Goal: Information Seeking & Learning: Learn about a topic

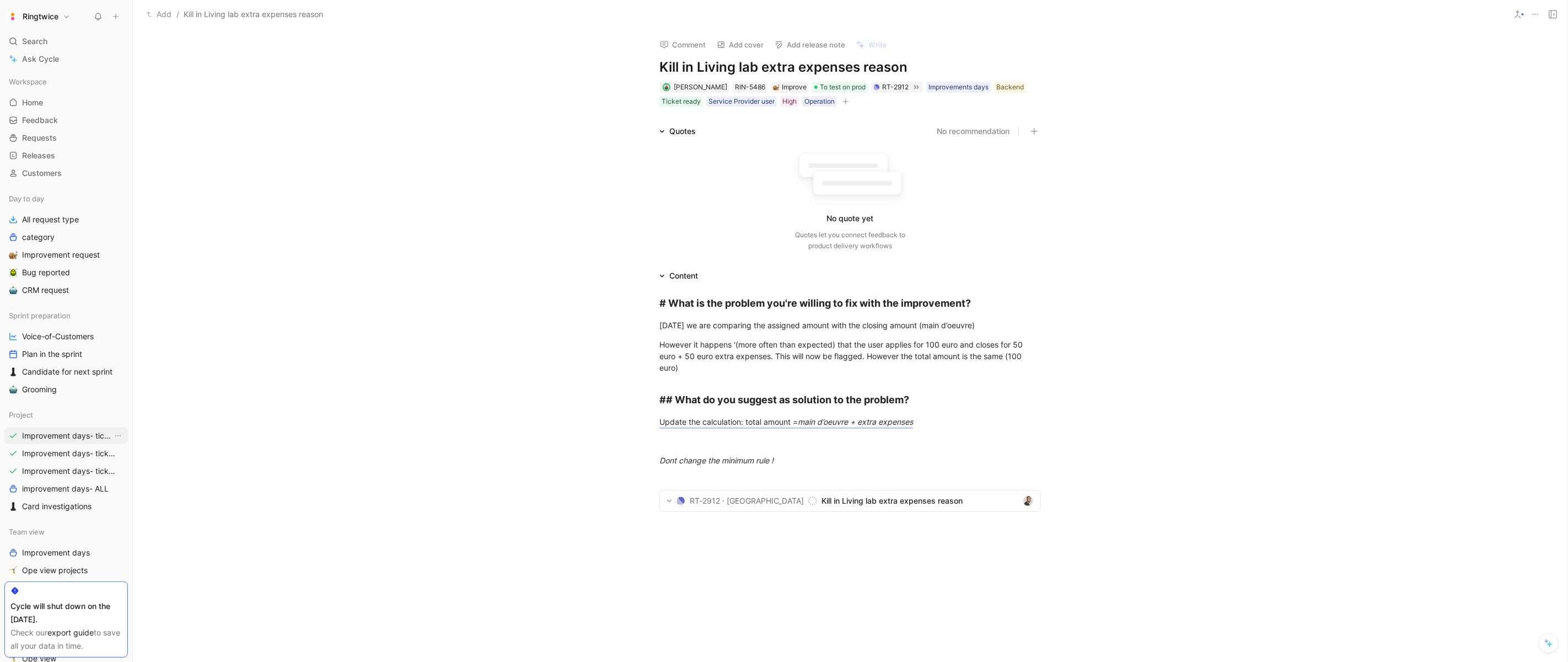
click at [46, 433] on span "Improvement days- tickets ready- React" at bounding box center [67, 435] width 90 height 11
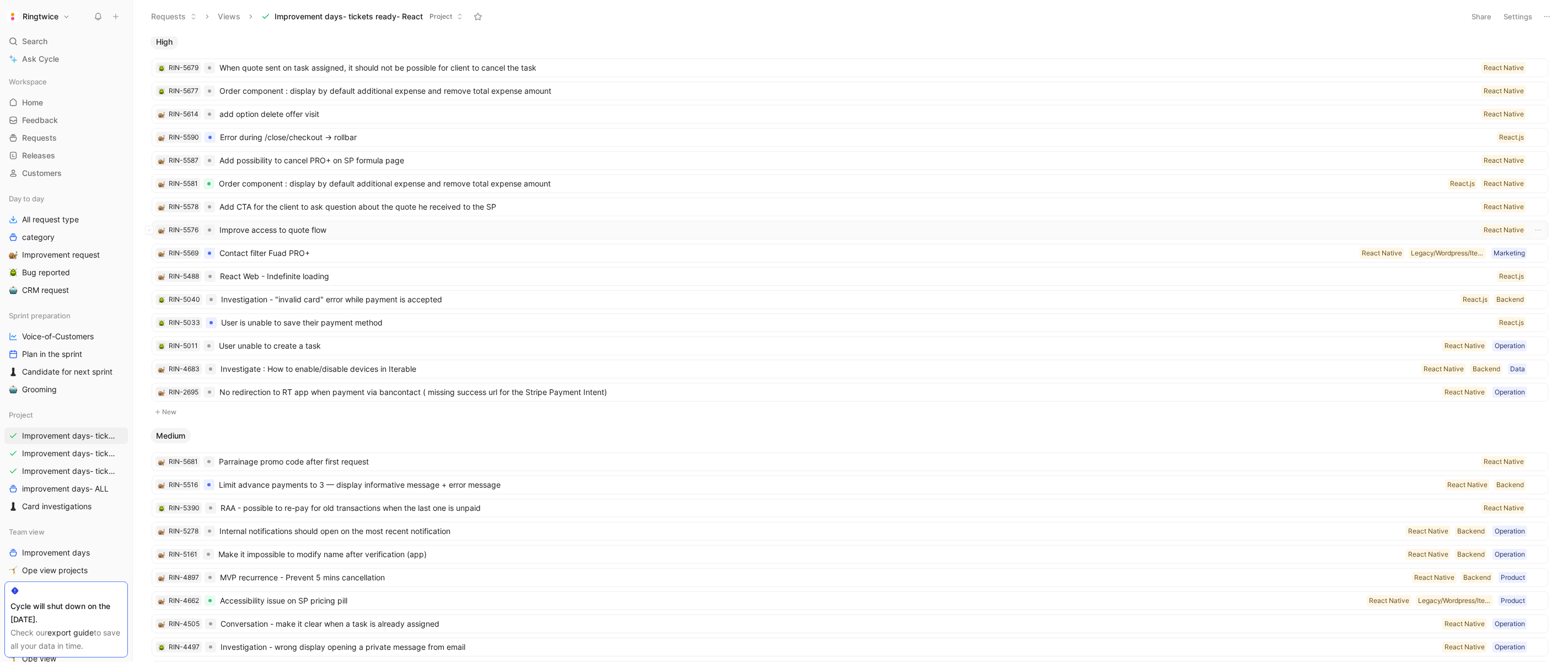
scroll to position [78, 0]
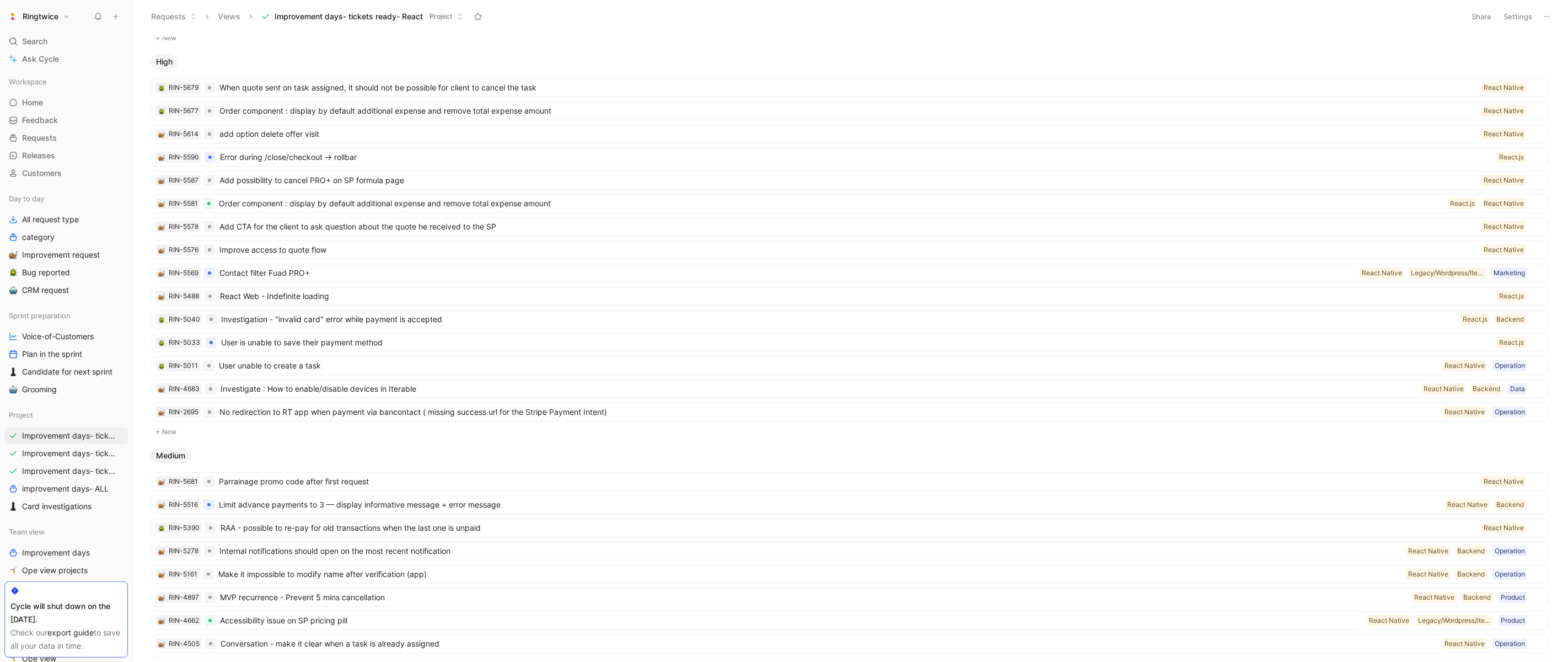
click at [1511, 22] on button "Settings" at bounding box center [1517, 16] width 38 height 16
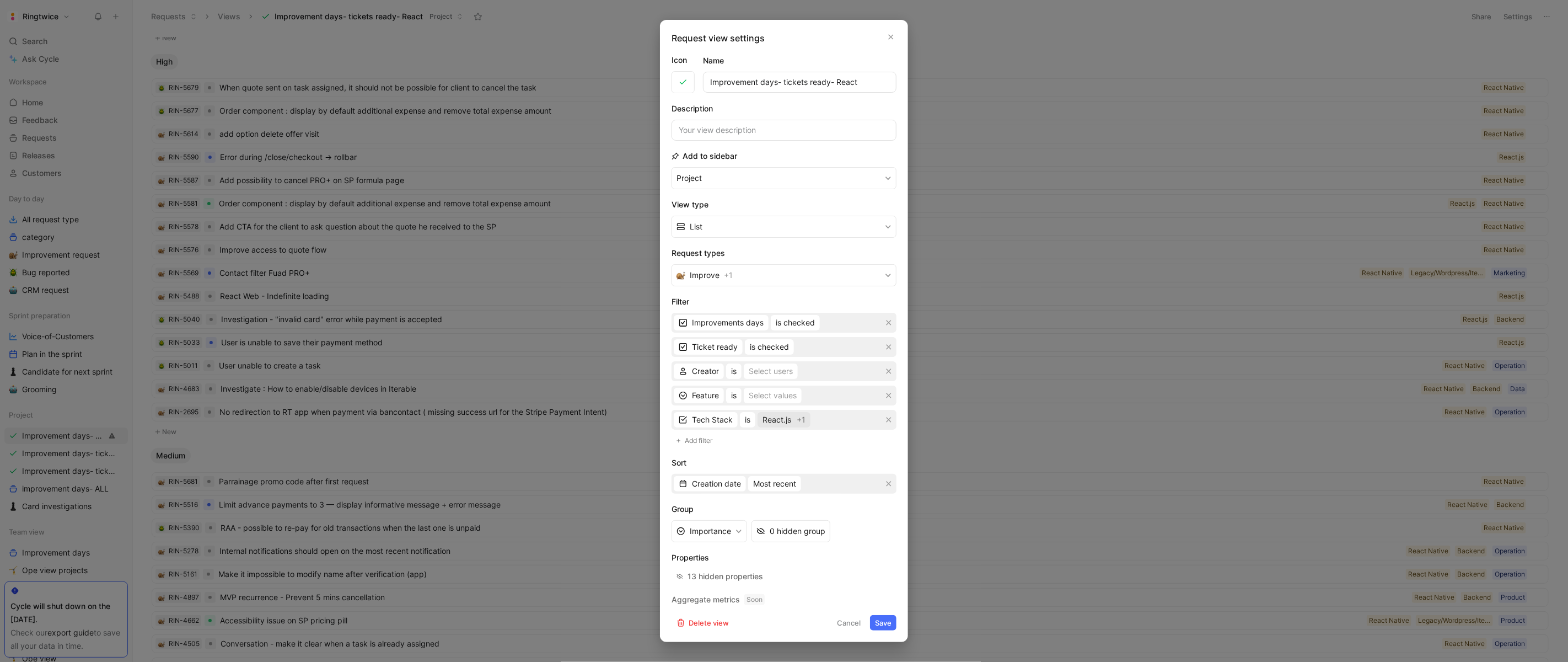
click at [778, 418] on span "React.js" at bounding box center [777, 420] width 29 height 13
click at [898, 536] on div at bounding box center [901, 536] width 7 height 7
click at [883, 620] on button "Save" at bounding box center [883, 622] width 26 height 16
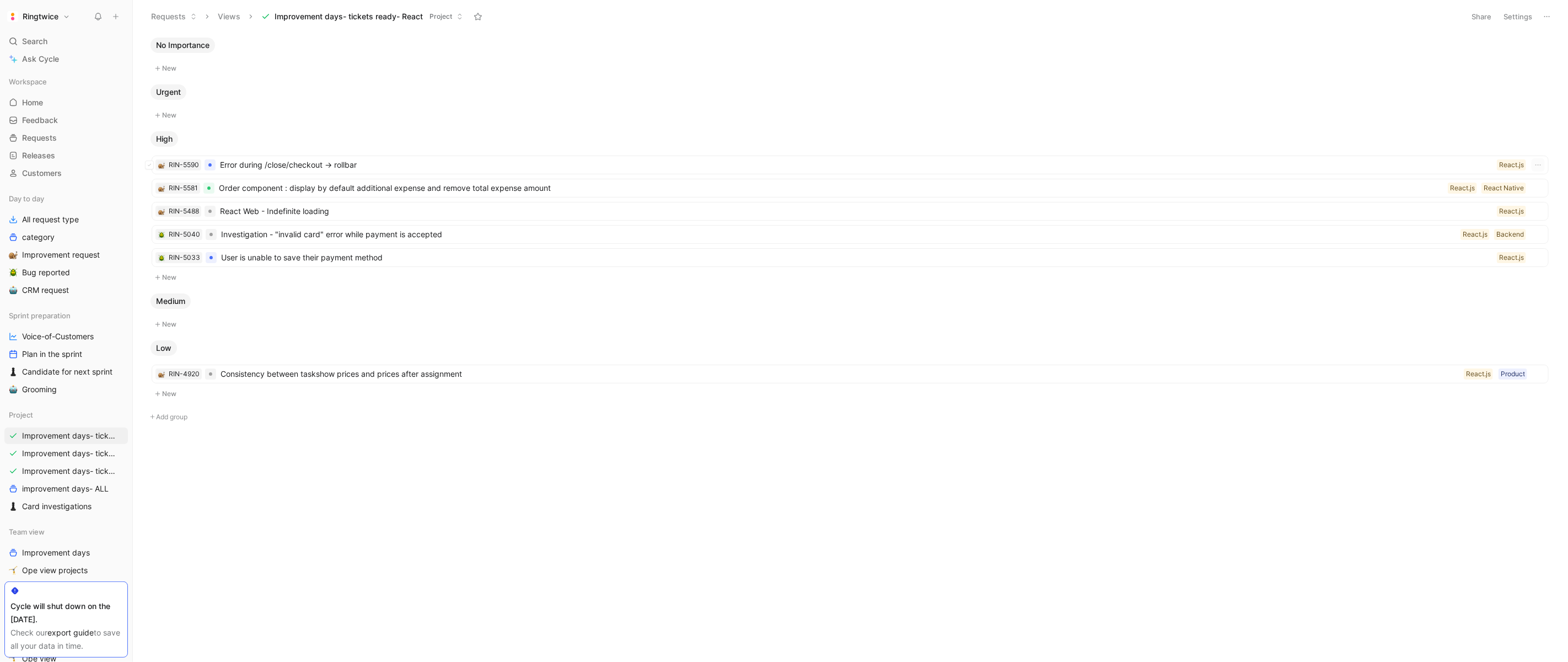
scroll to position [0, 0]
click at [773, 210] on span "React Web - Indefinite loading" at bounding box center [856, 212] width 1273 height 13
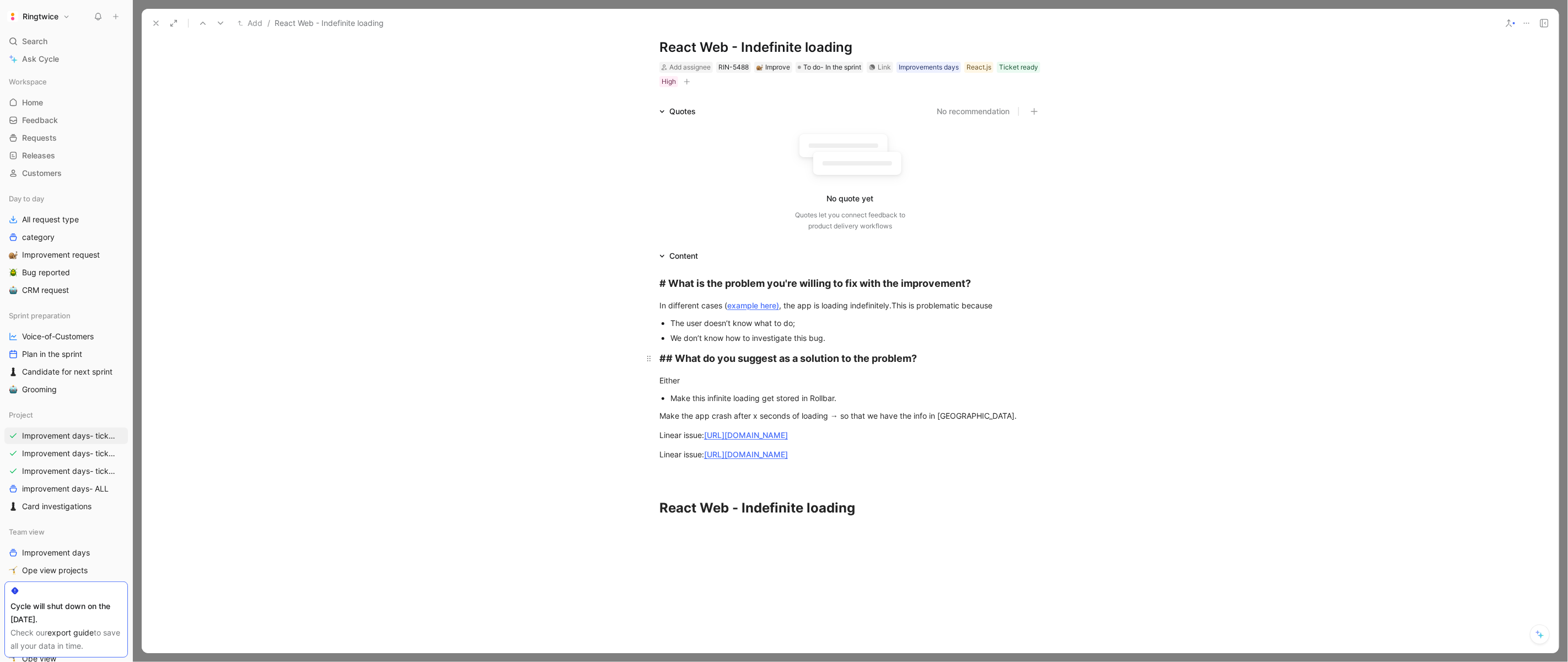
scroll to position [56, 0]
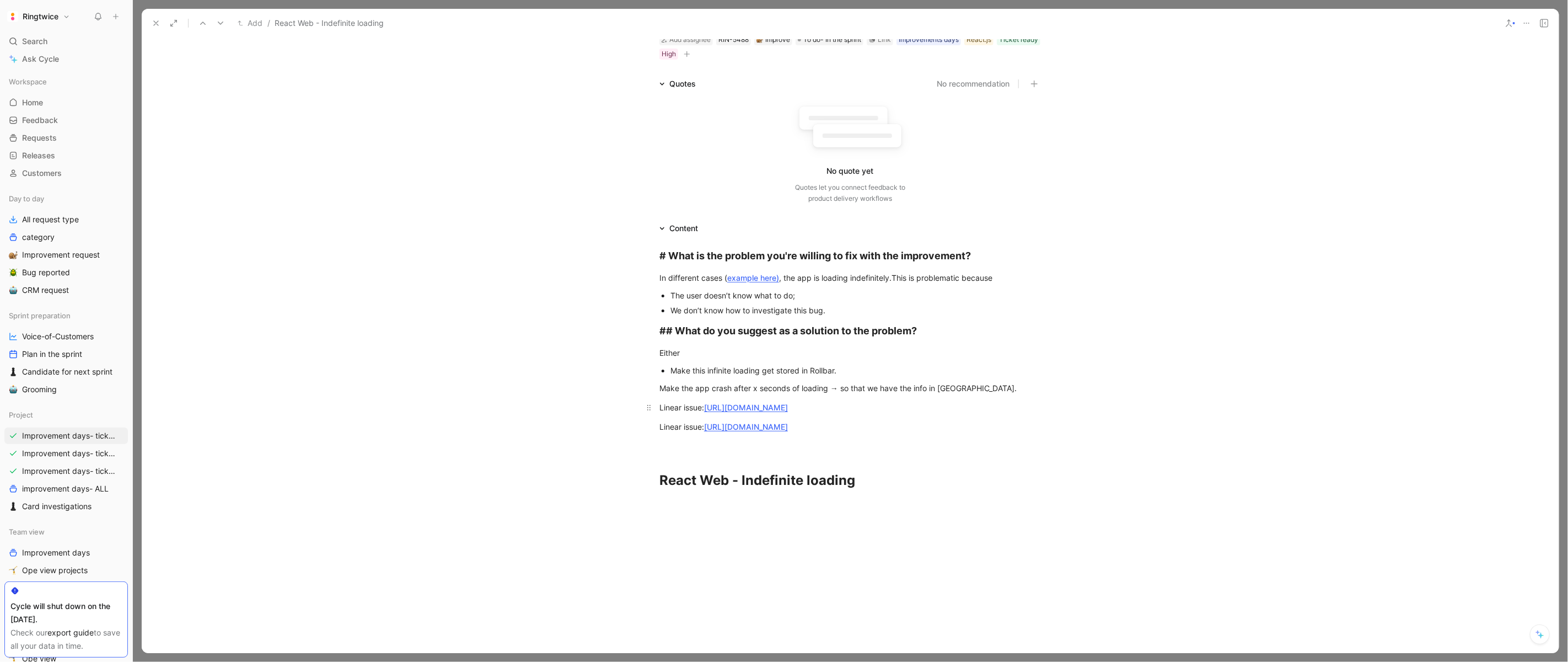
click at [788, 407] on link "https://linear.app/ringtwice/issue/RT-2894/rollbar-being-able-to-track-indefini…" at bounding box center [746, 407] width 84 height 9
drag, startPoint x: 1061, startPoint y: 405, endPoint x: 706, endPoint y: 407, distance: 355.0
click at [706, 407] on p "Linear issue: https://linear.app/ringtwice/issue/RT-2894/rollbar-being-able-to-…" at bounding box center [850, 407] width 423 height 18
click at [752, 482] on span "Link issue" at bounding box center [737, 485] width 34 height 13
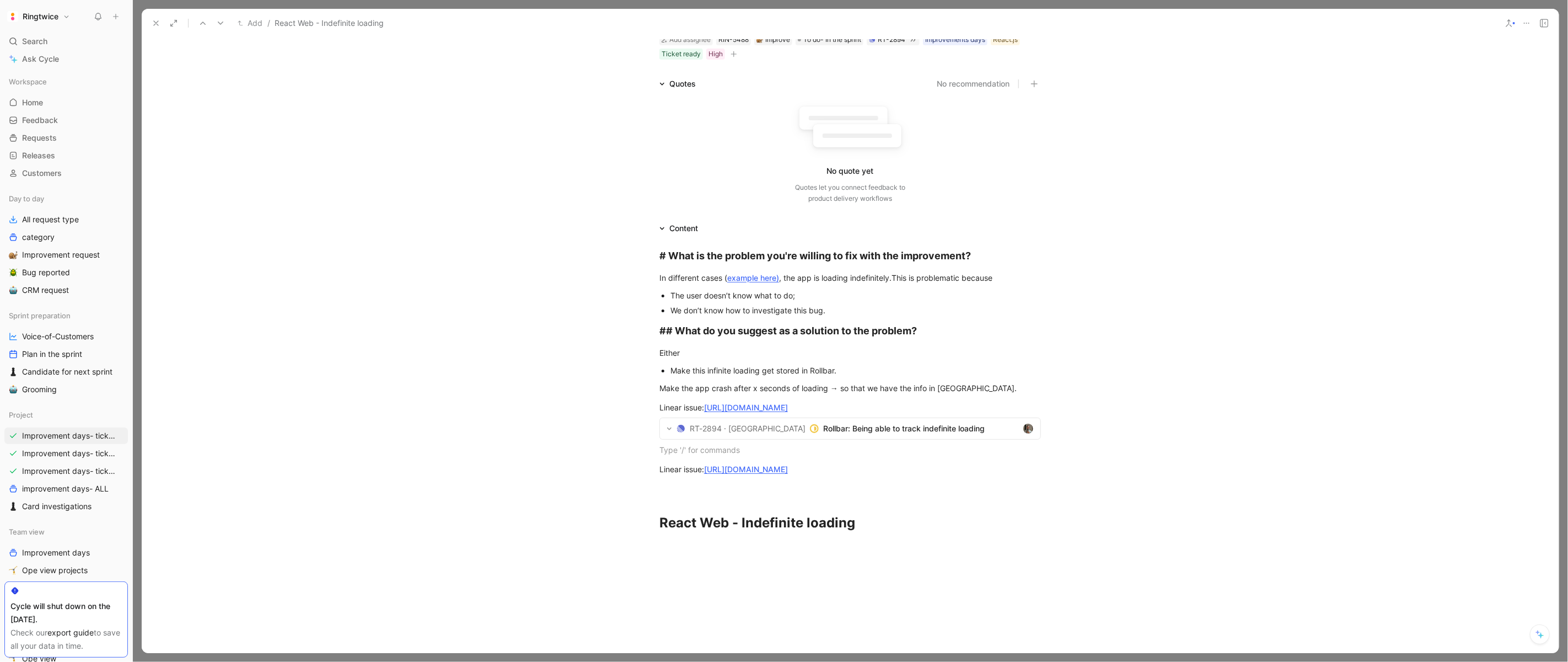
scroll to position [0, 0]
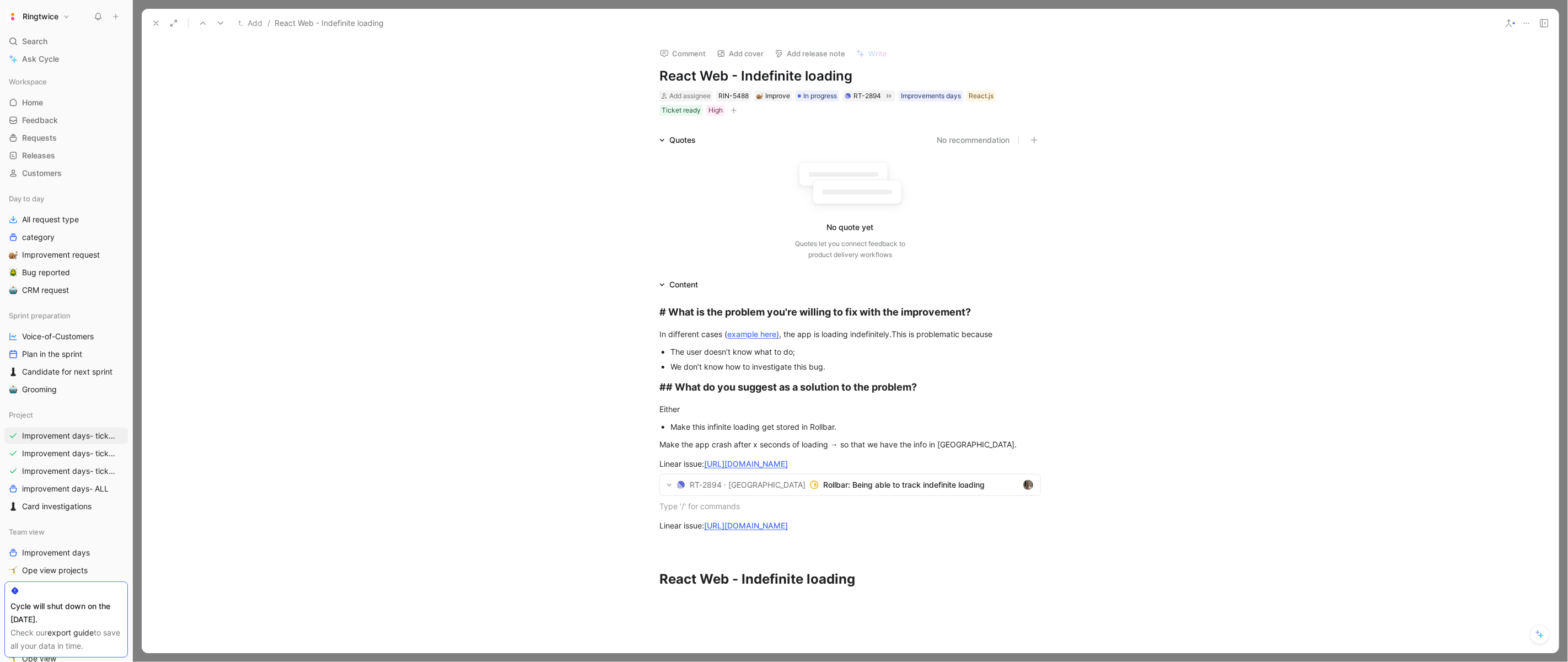
click at [156, 20] on icon at bounding box center [156, 23] width 9 height 9
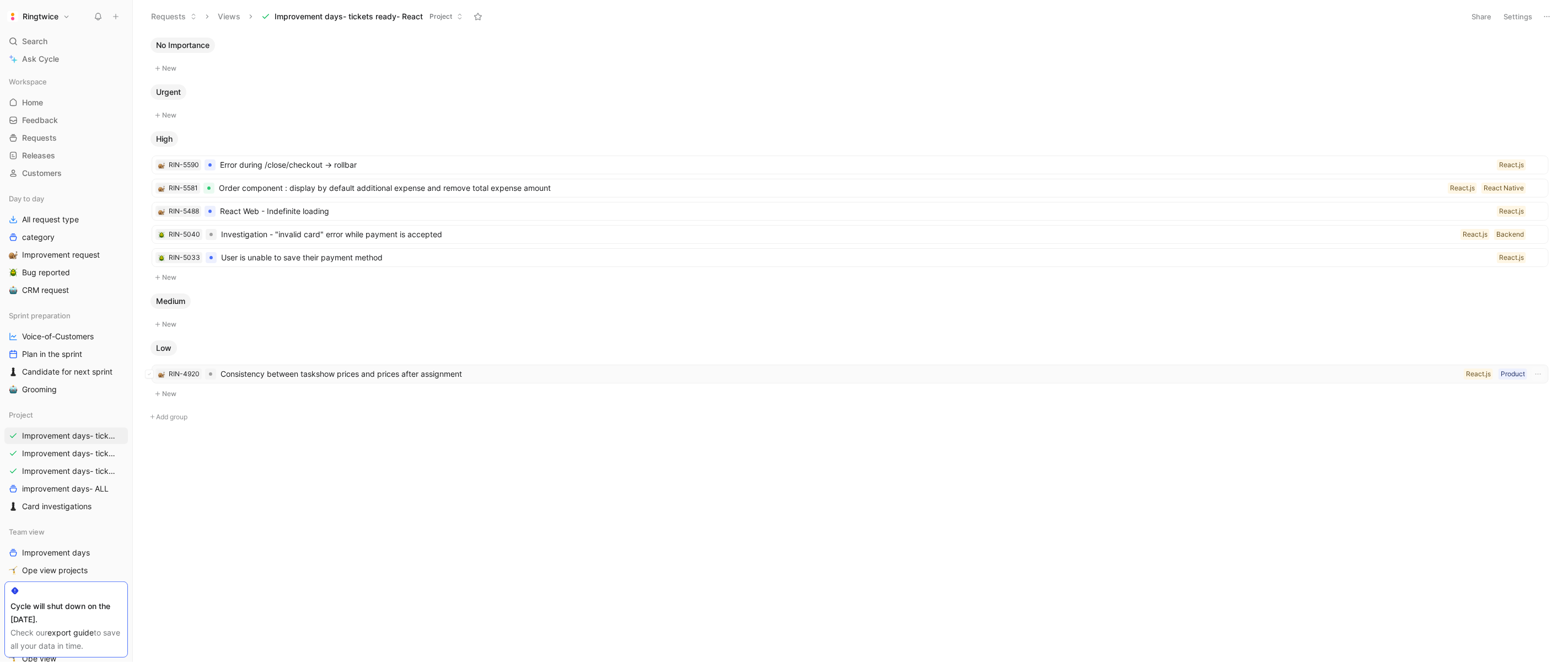
click at [406, 369] on span "Consistency between taskshow prices and prices after assignment" at bounding box center [840, 374] width 1239 height 13
click at [445, 231] on span "Investigation - "invalid card" error while payment is accepted" at bounding box center [838, 235] width 1235 height 13
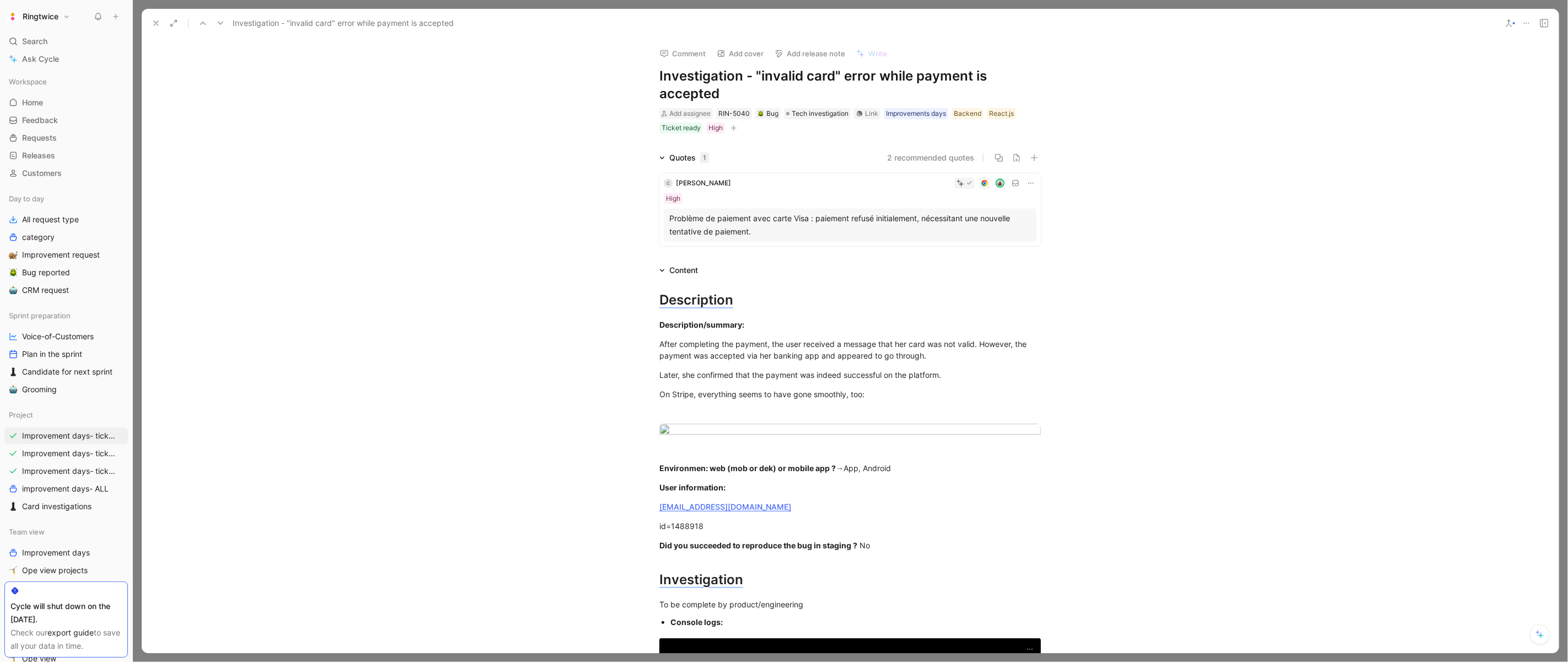
click at [154, 22] on icon at bounding box center [156, 23] width 9 height 9
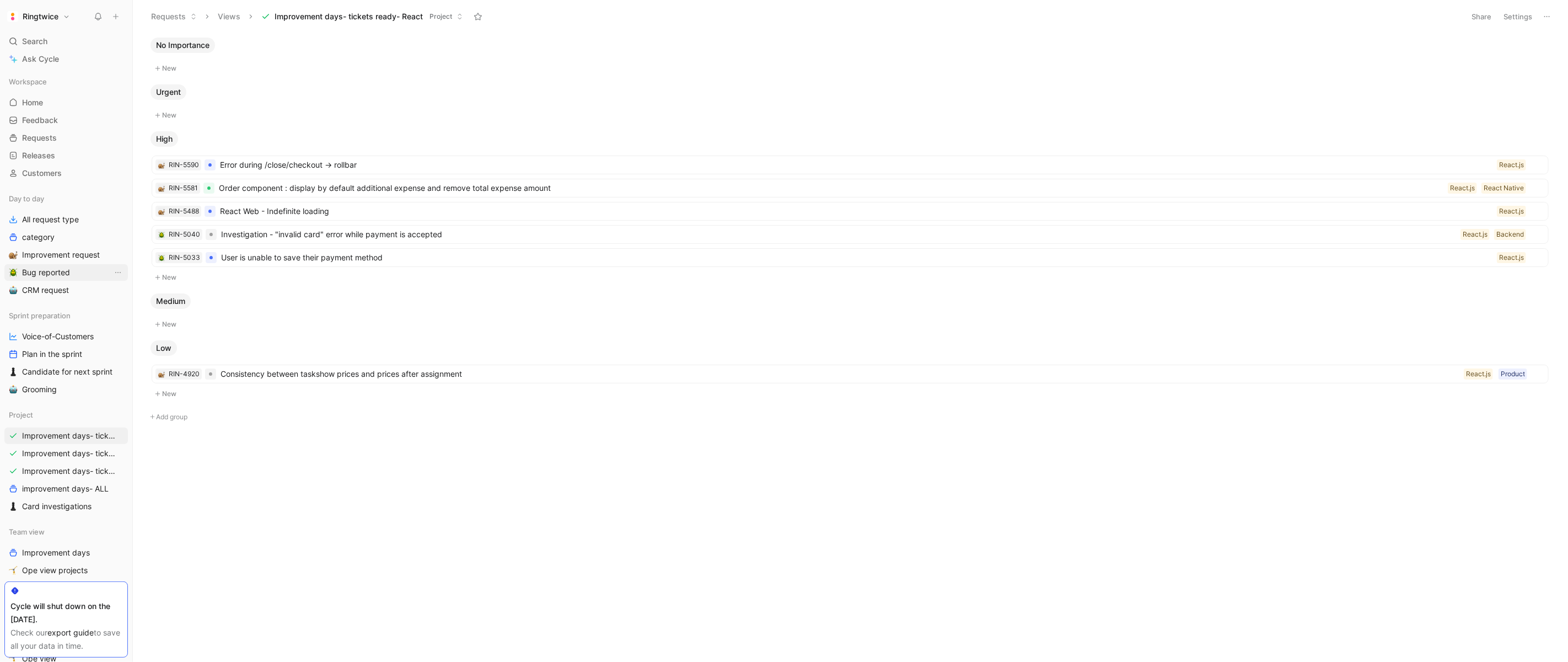
click at [46, 269] on span "Bug reported" at bounding box center [46, 272] width 48 height 11
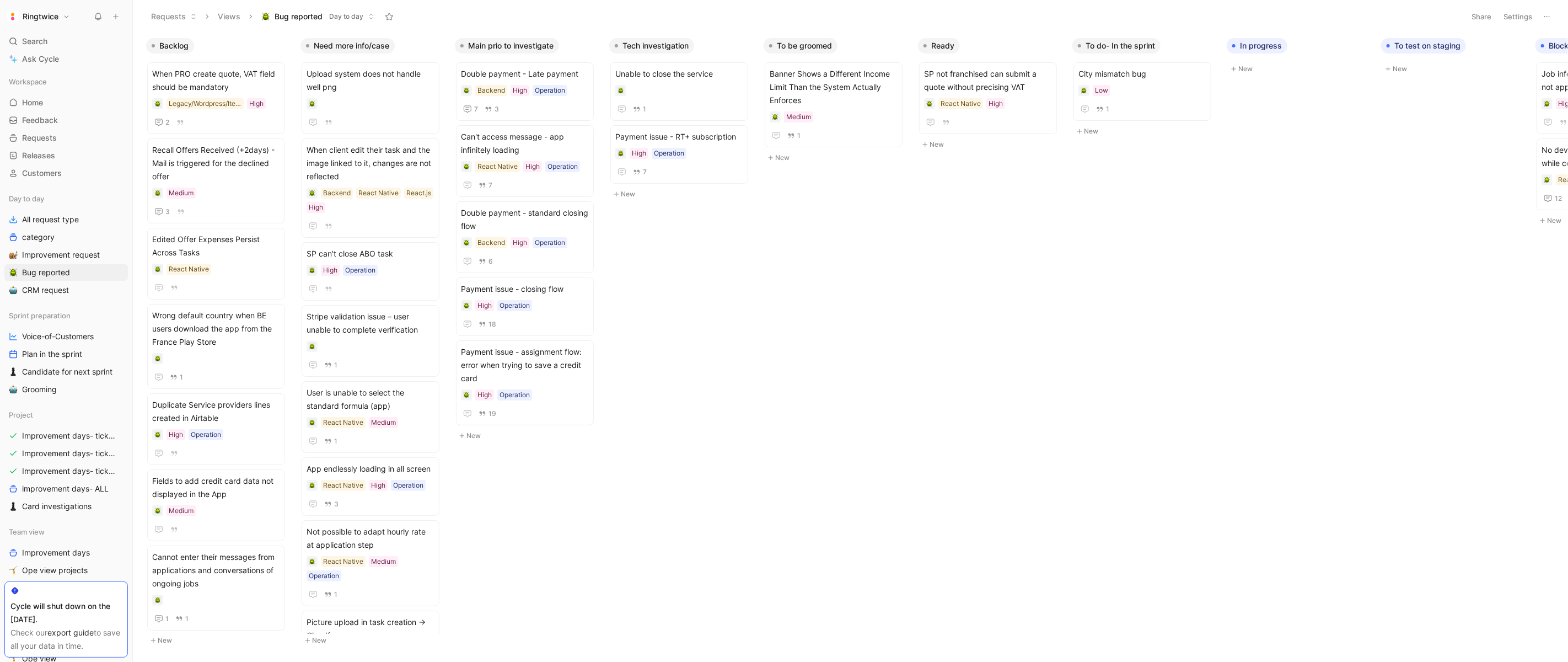
click at [1511, 11] on button "Settings" at bounding box center [1517, 16] width 38 height 16
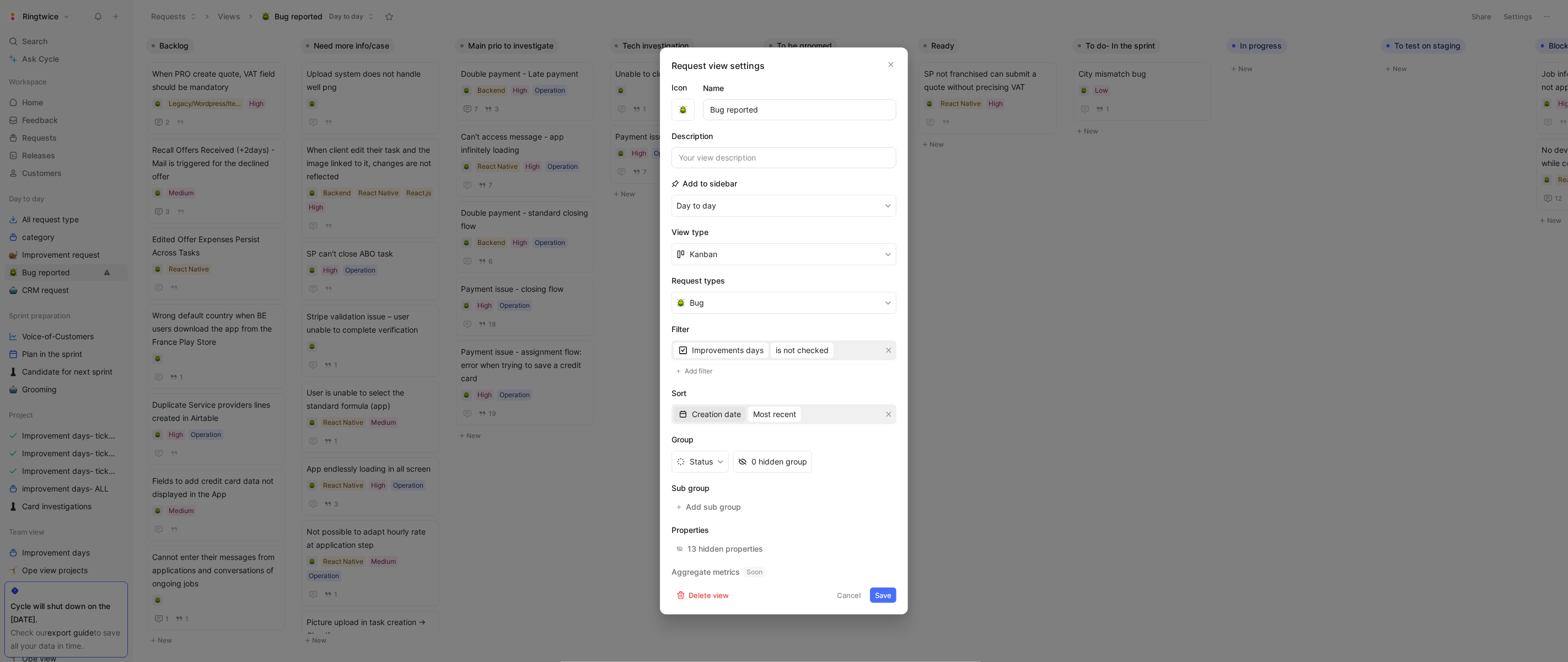
click at [712, 412] on span "Creation date" at bounding box center [716, 415] width 49 height 13
click at [699, 370] on span "Add filter" at bounding box center [699, 371] width 29 height 11
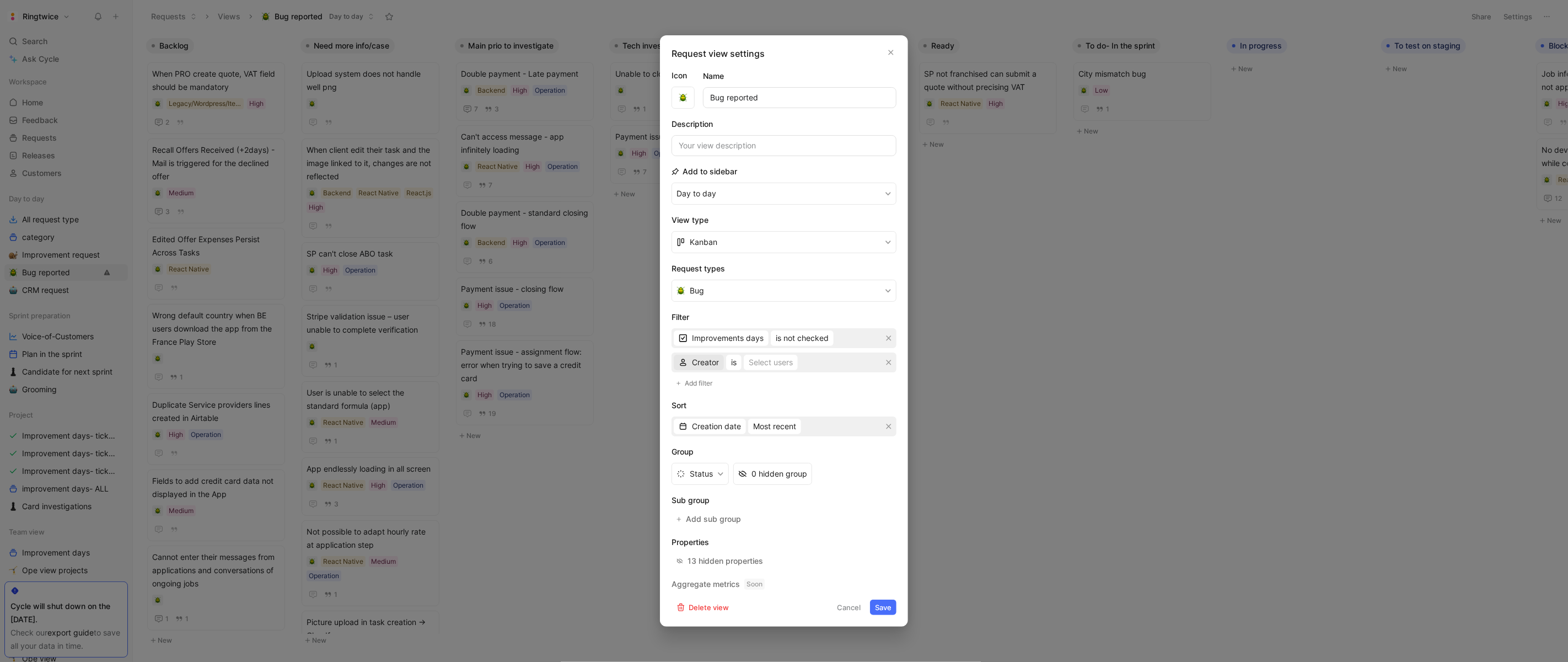
click at [696, 367] on span "Creator" at bounding box center [705, 363] width 27 height 13
click at [712, 548] on span "Tech Stack" at bounding box center [712, 549] width 41 height 9
click at [776, 363] on div "Select values" at bounding box center [786, 363] width 48 height 13
click at [892, 465] on div at bounding box center [896, 462] width 7 height 7
click at [883, 613] on button "Save" at bounding box center [883, 607] width 26 height 16
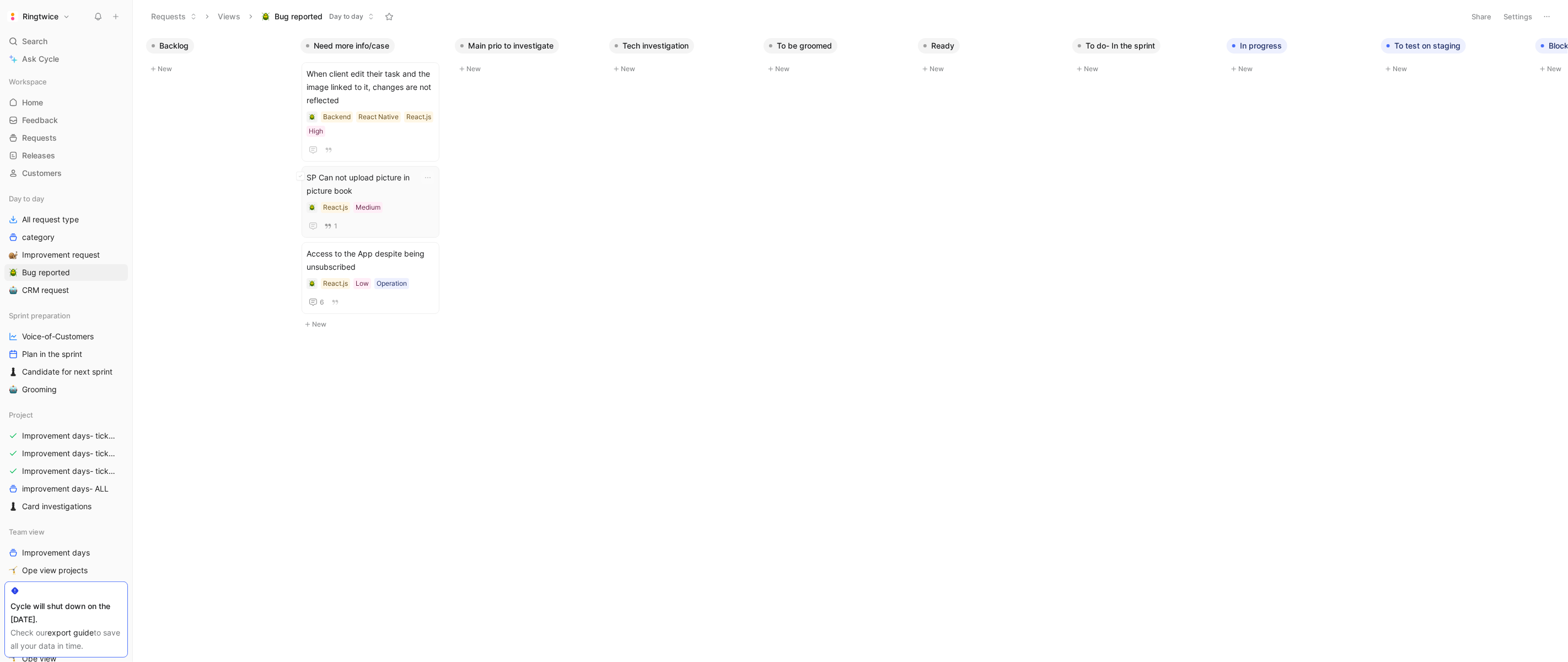
click at [401, 185] on span "SP Can not upload picture in picture book" at bounding box center [371, 184] width 128 height 26
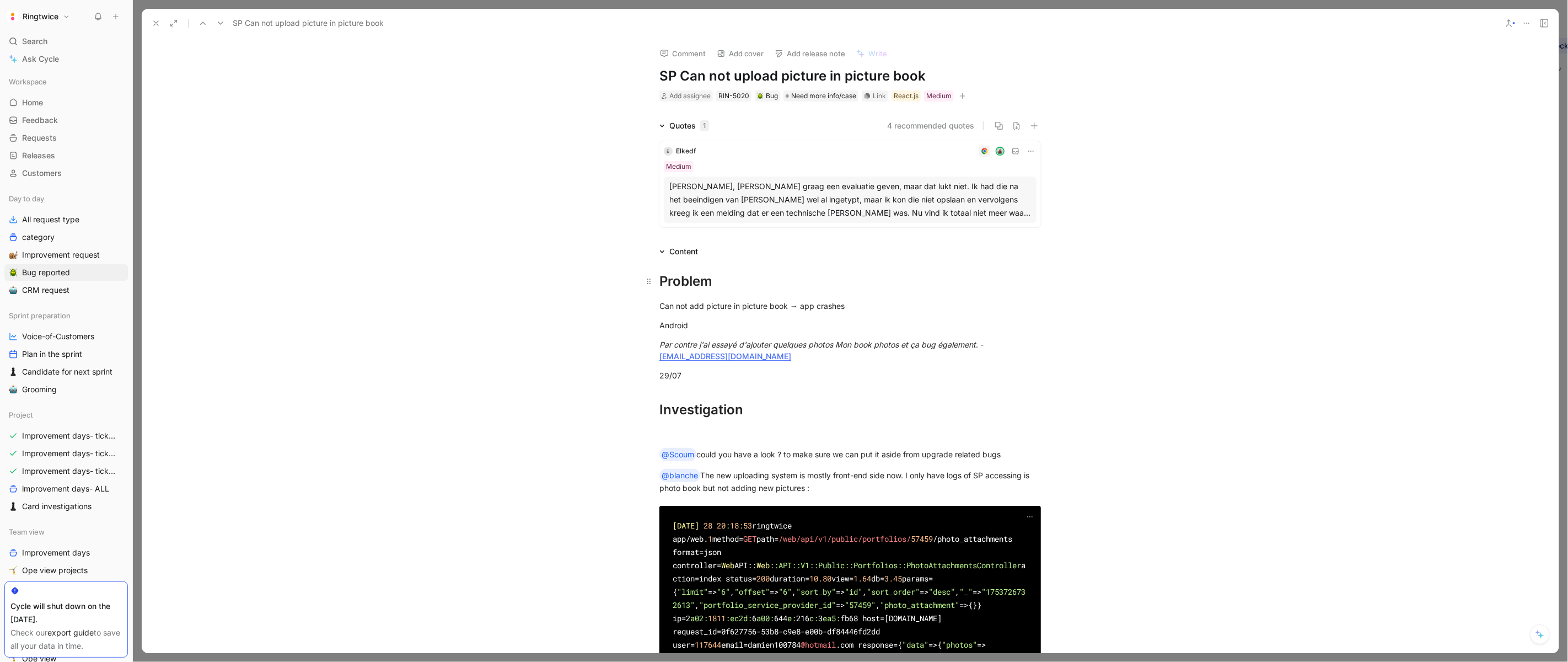
drag, startPoint x: 747, startPoint y: 318, endPoint x: 644, endPoint y: 287, distance: 107.6
click at [536, 26] on icon "button" at bounding box center [535, 23] width 7 height 7
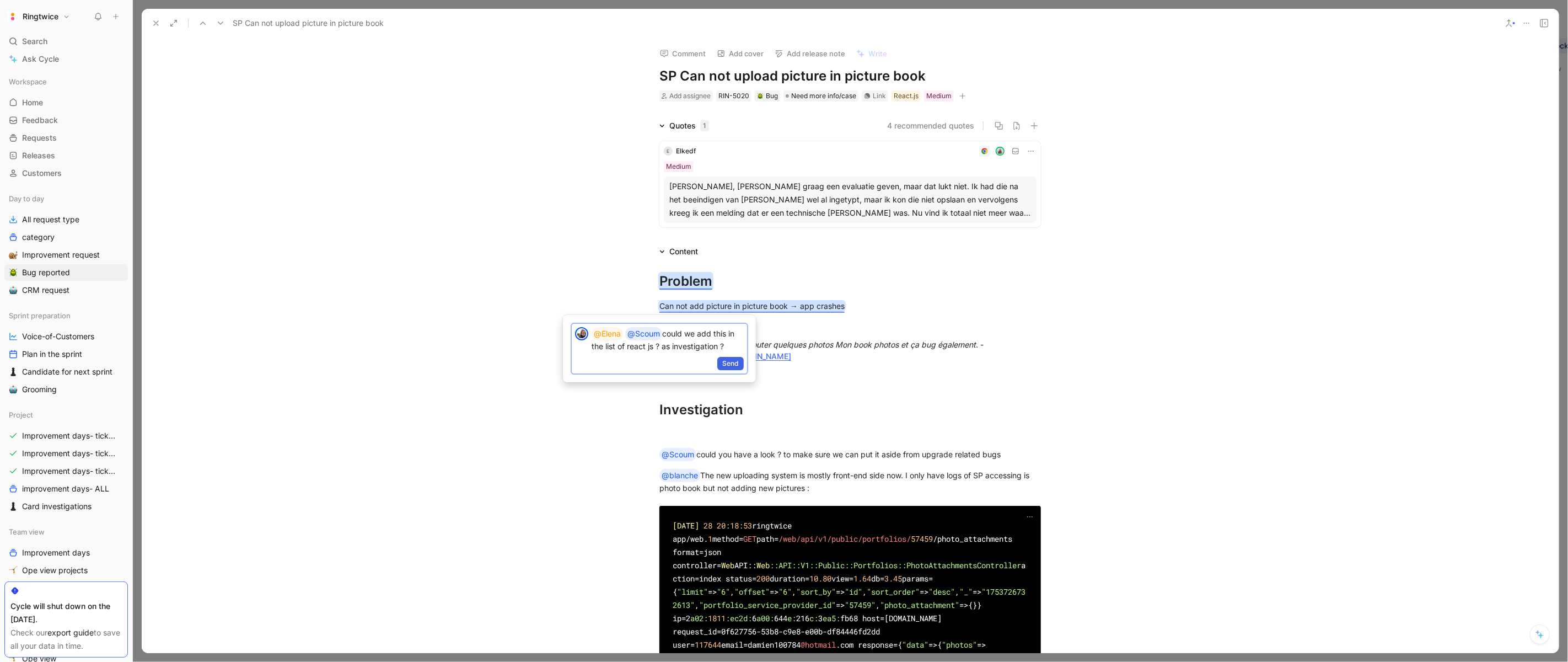
click at [732, 361] on span "Send" at bounding box center [730, 363] width 17 height 11
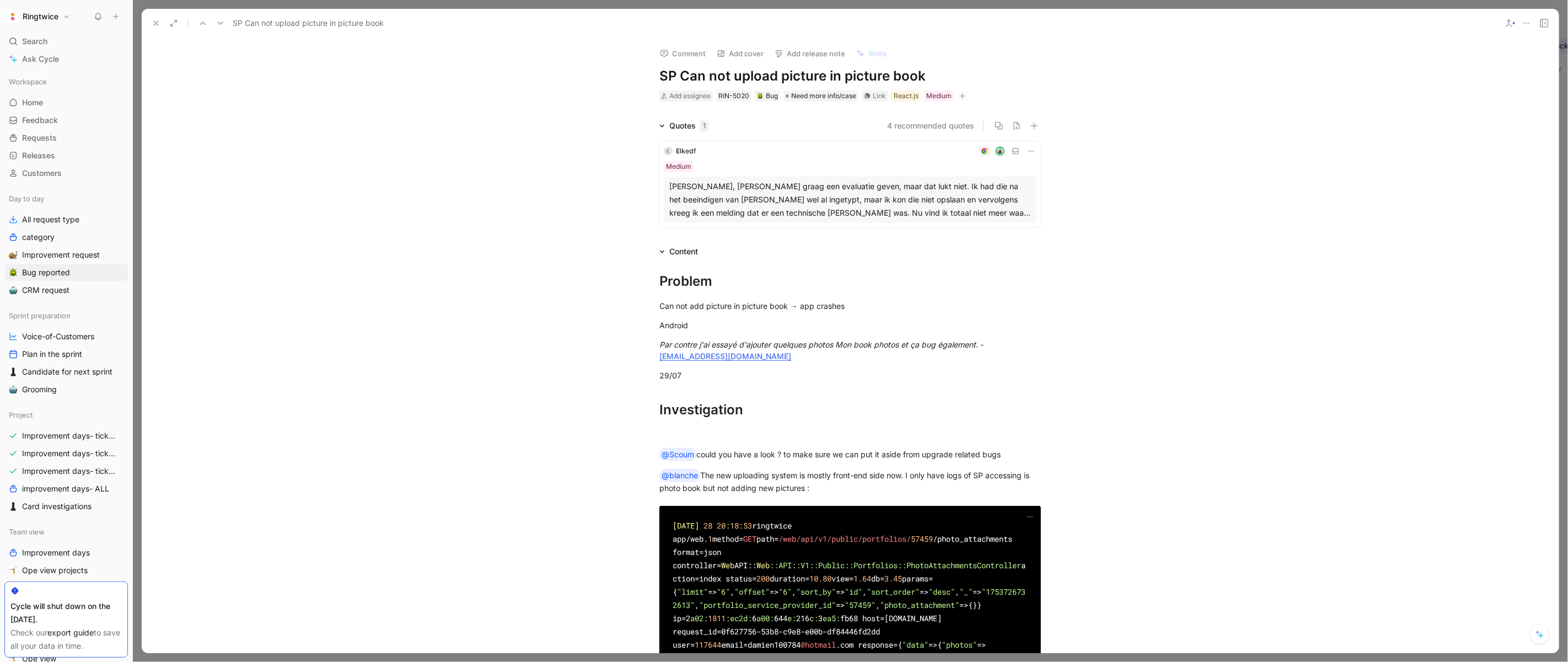
click at [156, 28] on button at bounding box center [156, 23] width 15 height 16
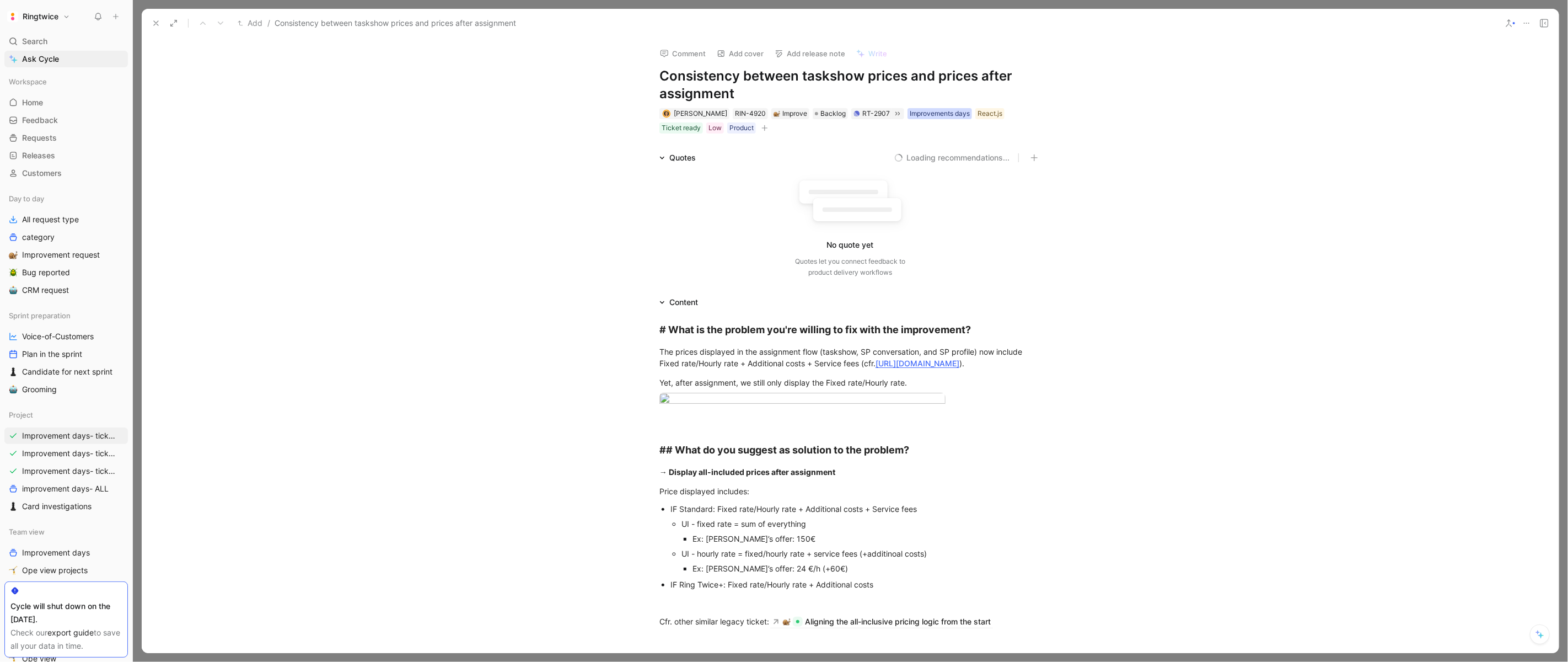
click at [910, 114] on div "Improvements days" at bounding box center [939, 113] width 60 height 11
click at [888, 131] on icon at bounding box center [888, 134] width 7 height 7
click at [884, 127] on input "Improvements days" at bounding box center [884, 127] width 0 height 0
click at [154, 25] on icon at bounding box center [156, 23] width 9 height 9
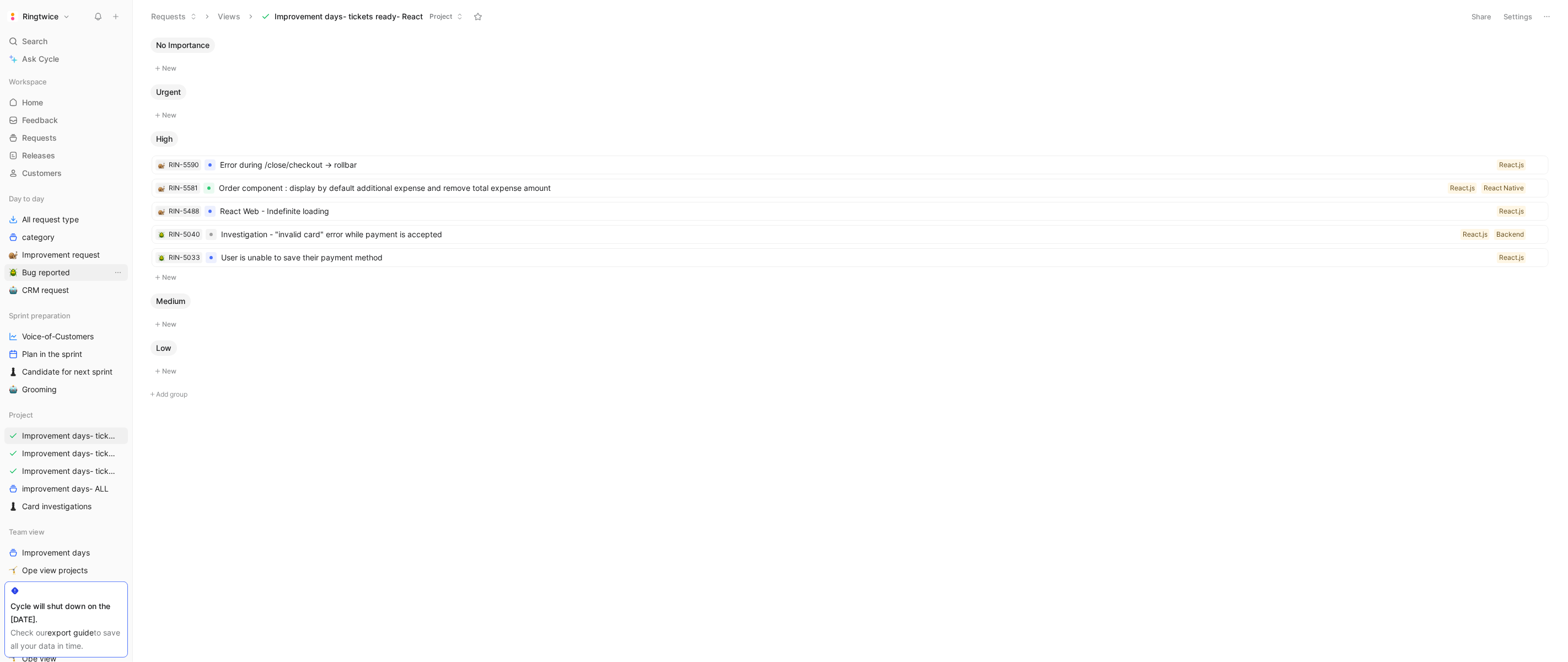
click at [43, 269] on span "Bug reported" at bounding box center [46, 272] width 48 height 11
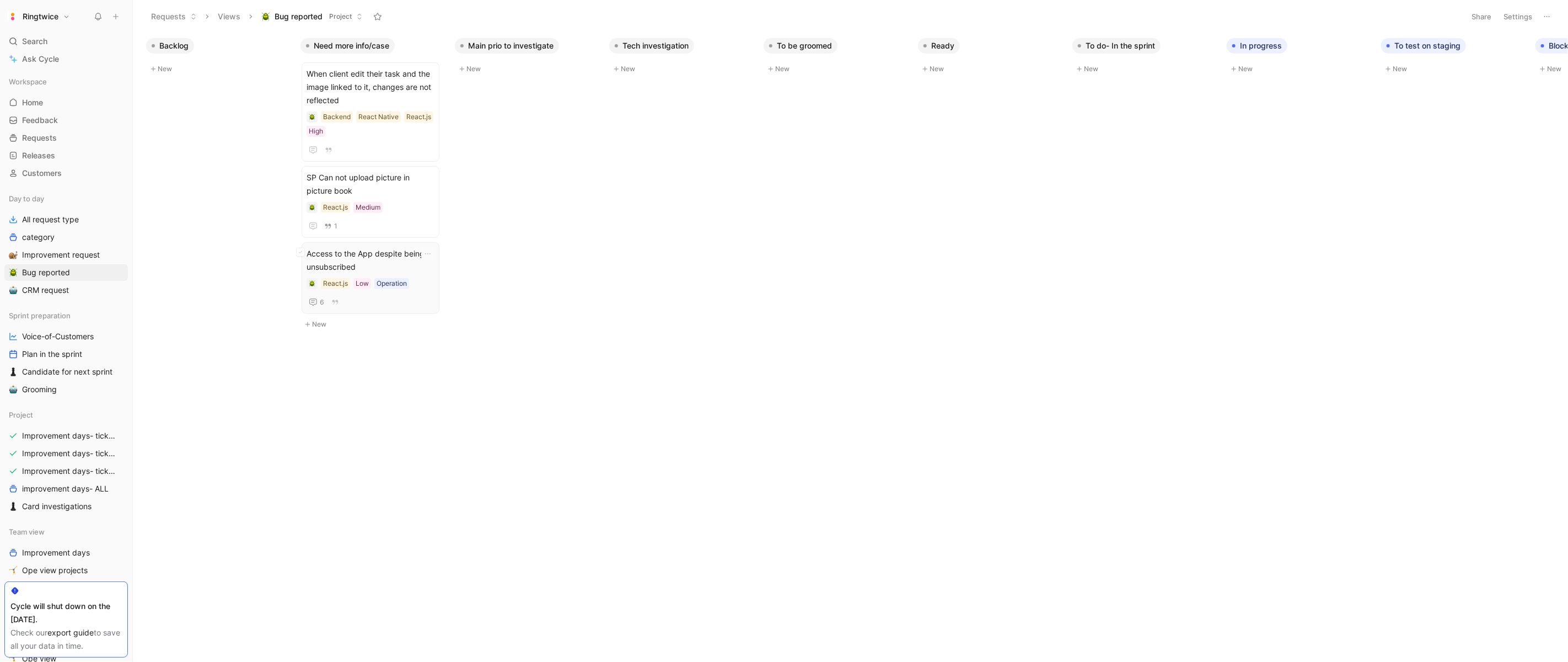
click at [389, 252] on span "Access to the App despite being unsubscribed" at bounding box center [371, 260] width 128 height 26
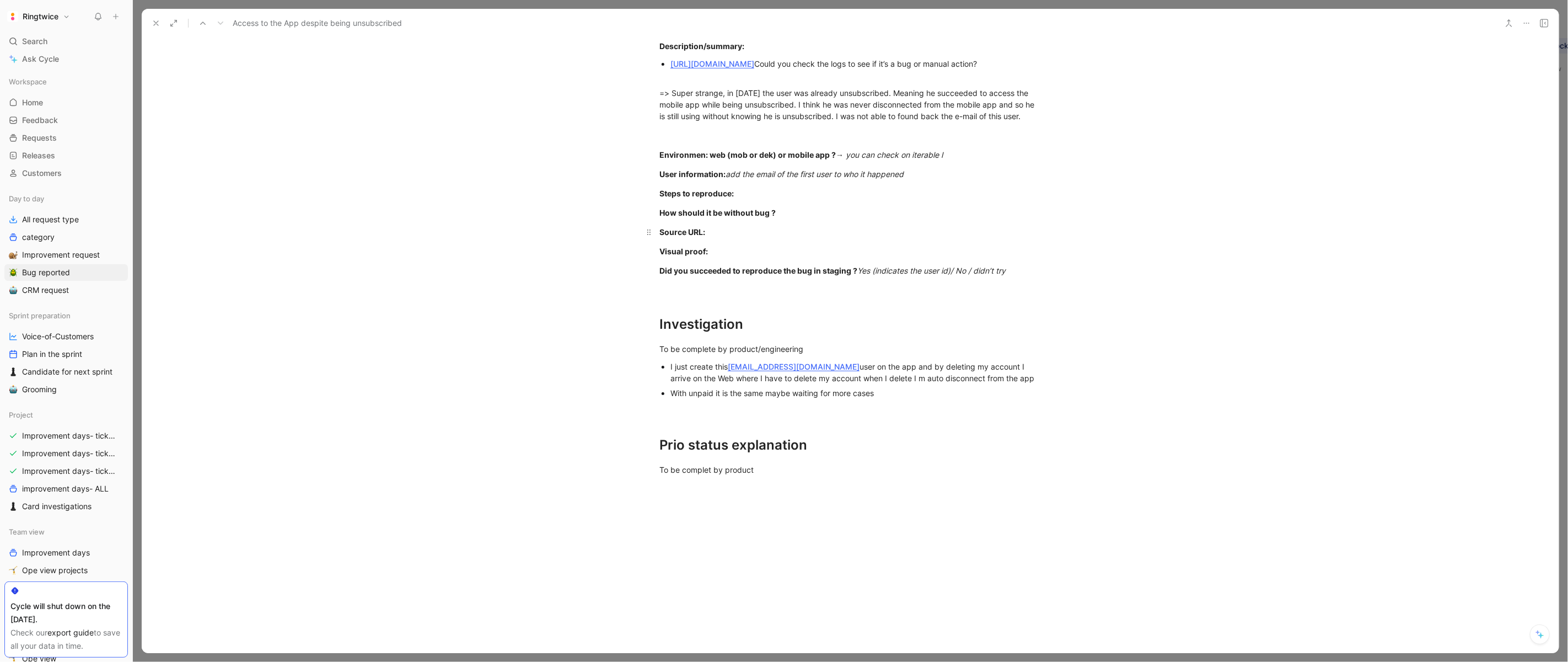
scroll to position [278, 0]
click at [947, 200] on div "Steps to reproduce:" at bounding box center [850, 193] width 381 height 11
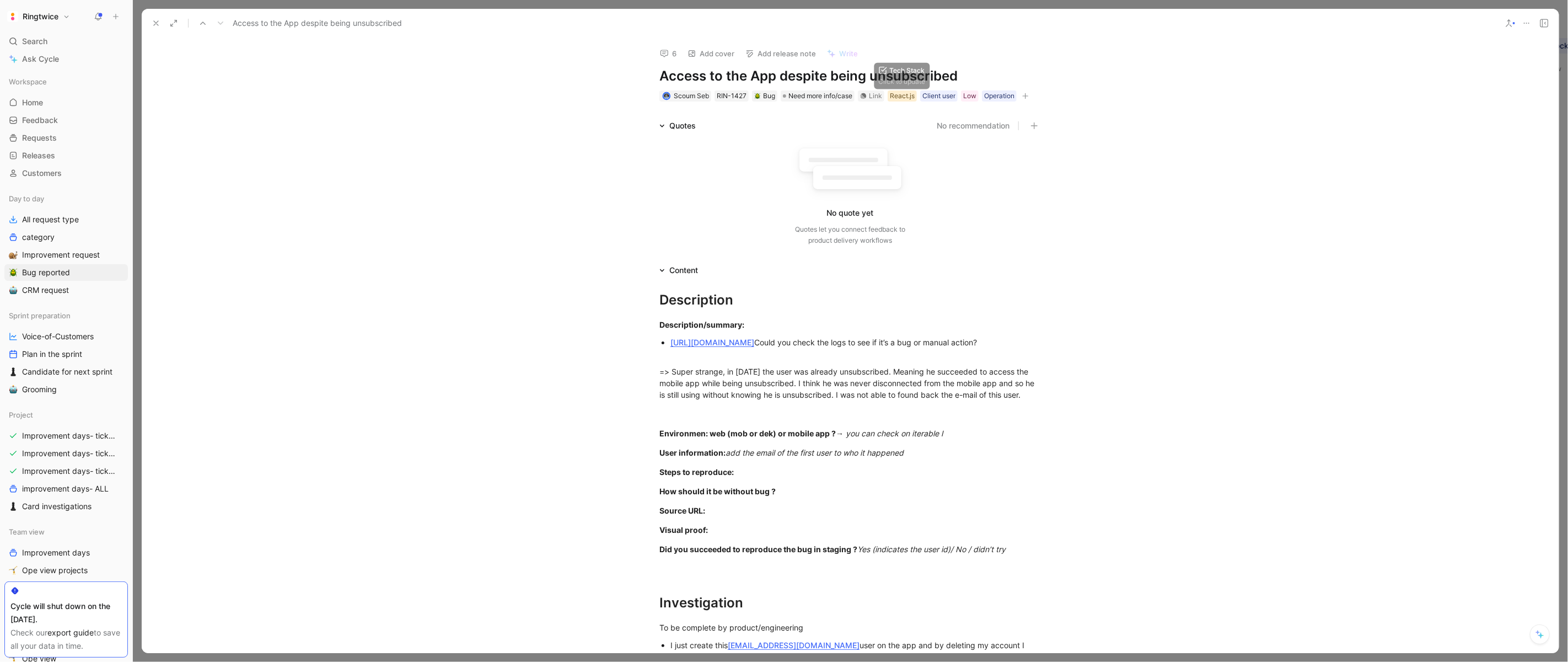
click at [906, 98] on div "React.js" at bounding box center [902, 96] width 25 height 11
click at [996, 148] on div at bounding box center [1002, 153] width 15 height 10
click at [993, 94] on icon "button" at bounding box center [993, 96] width 7 height 7
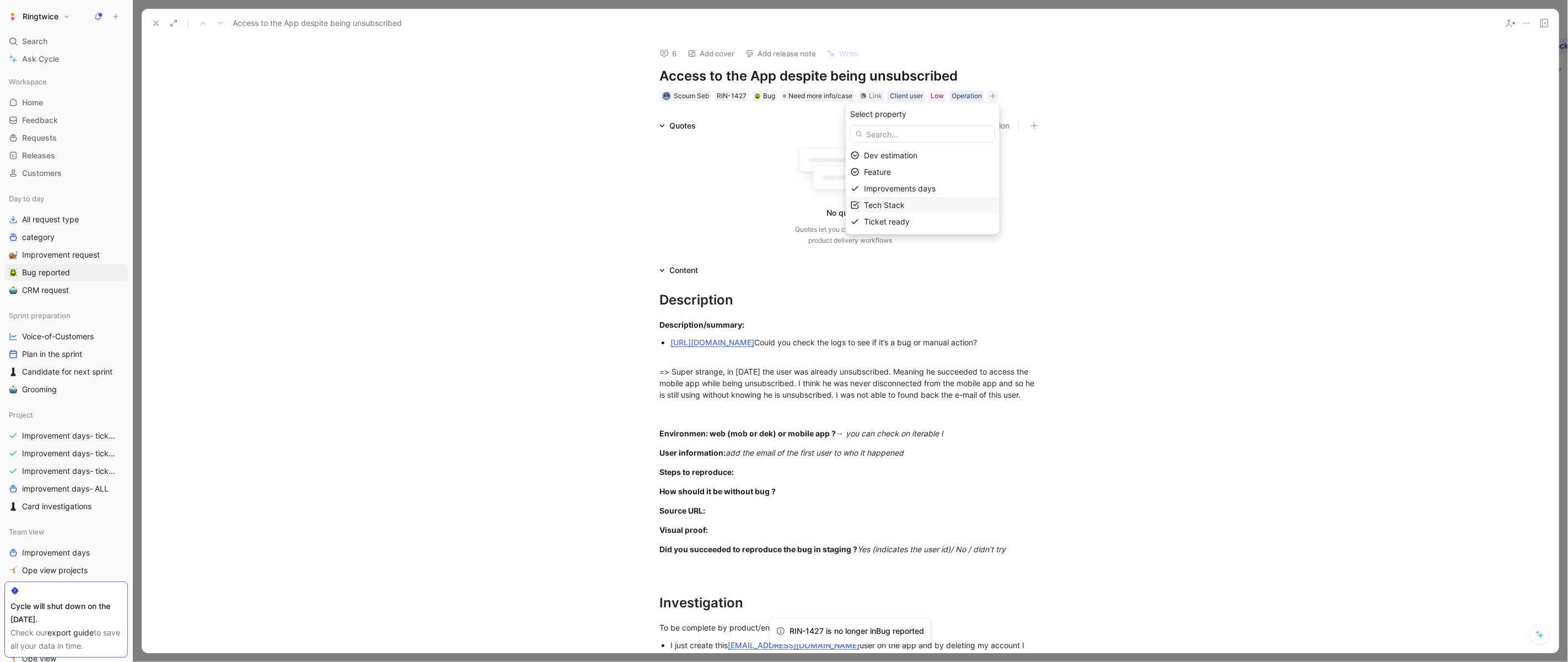
click at [924, 210] on div "Tech Stack" at bounding box center [929, 206] width 131 height 13
click at [960, 190] on div at bounding box center [958, 189] width 7 height 7
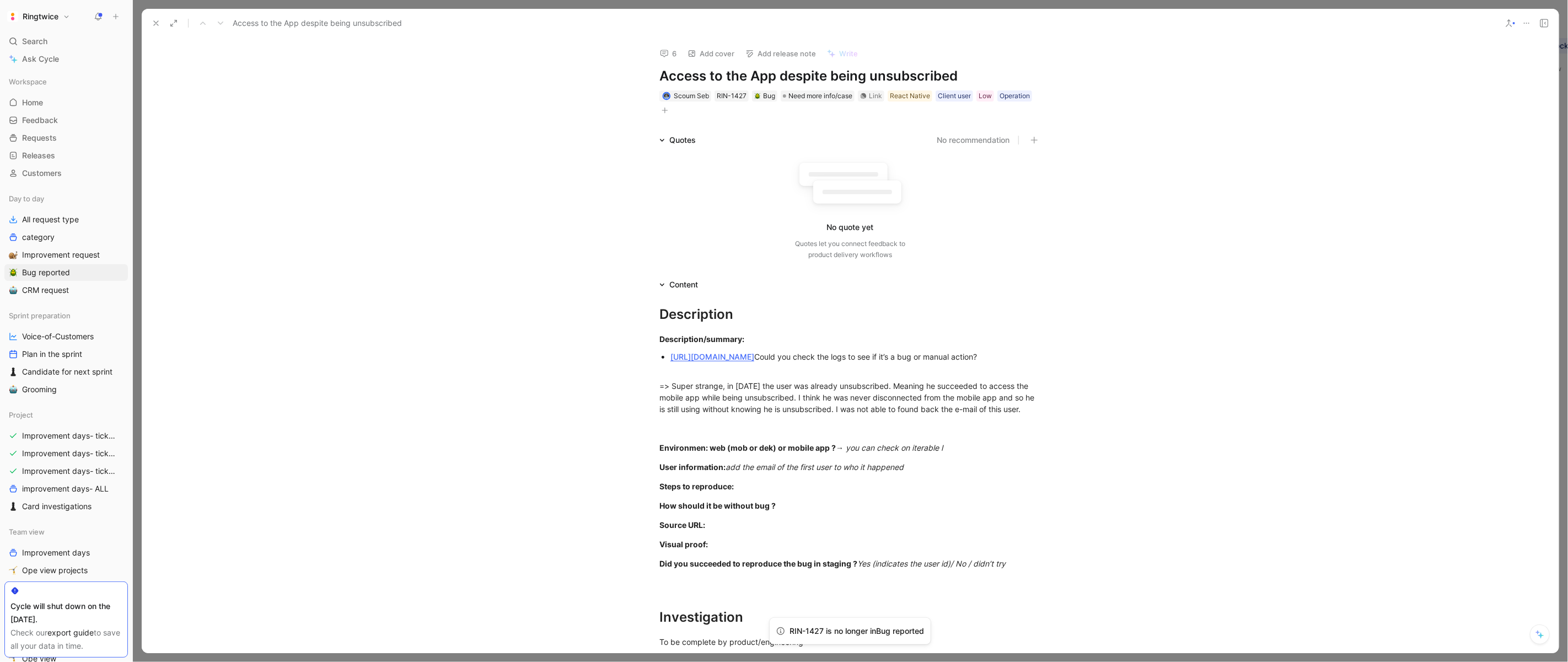
click at [158, 23] on icon at bounding box center [156, 23] width 9 height 9
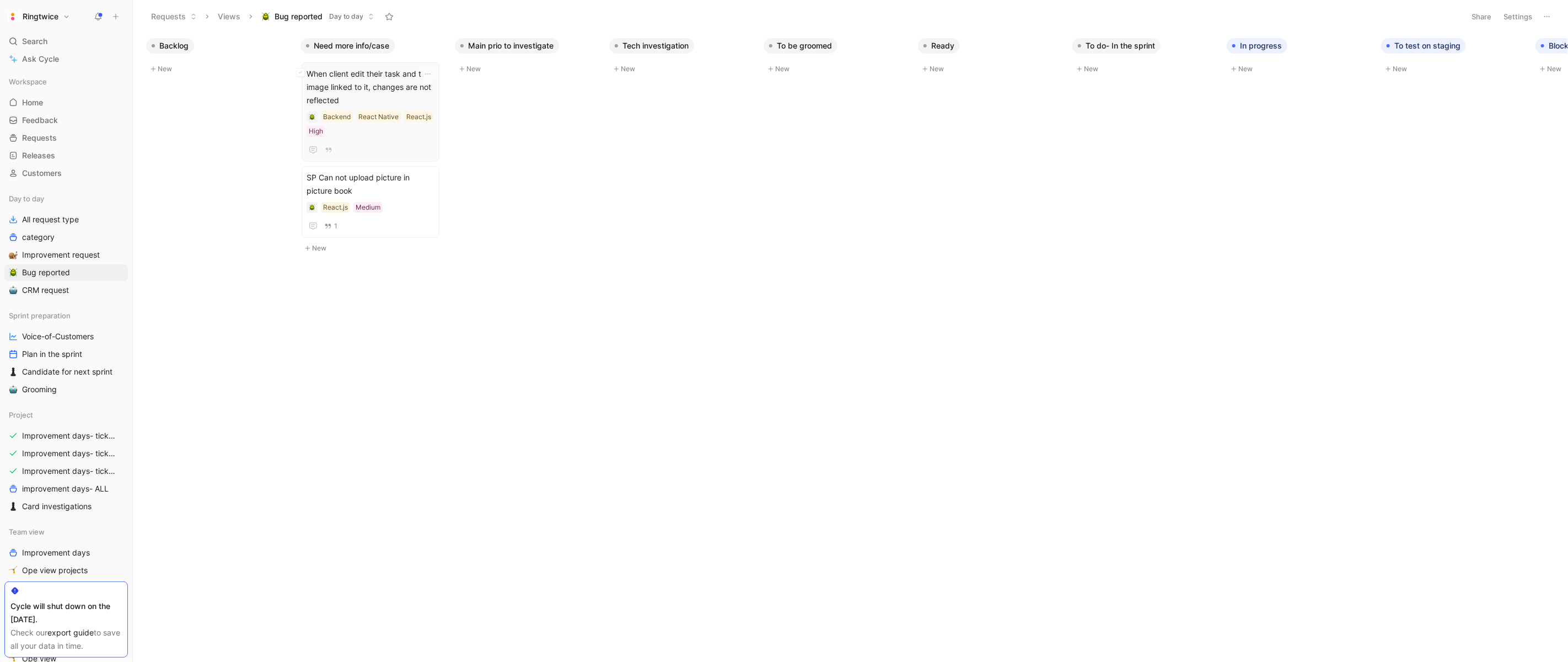
click at [371, 80] on span "When client edit their task and the image linked to it, changes are not reflect…" at bounding box center [371, 87] width 128 height 40
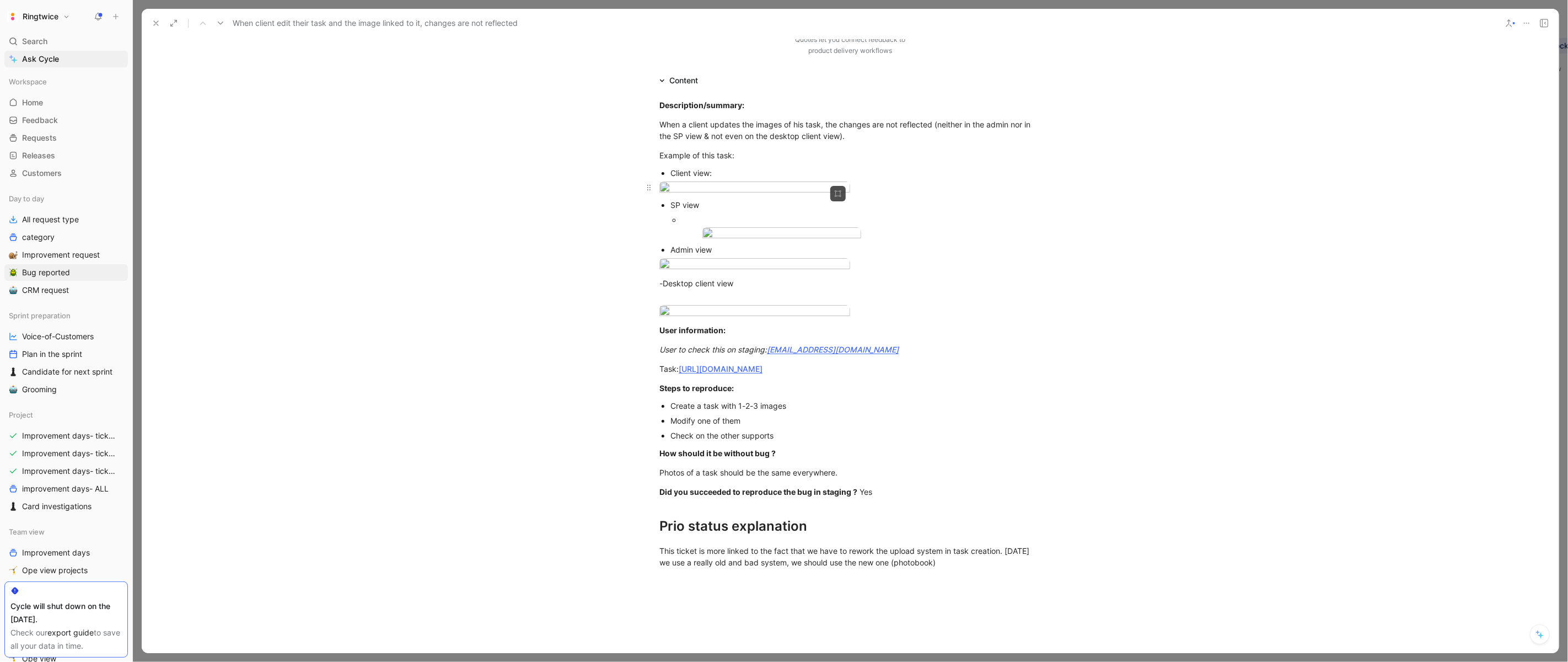
scroll to position [186, 0]
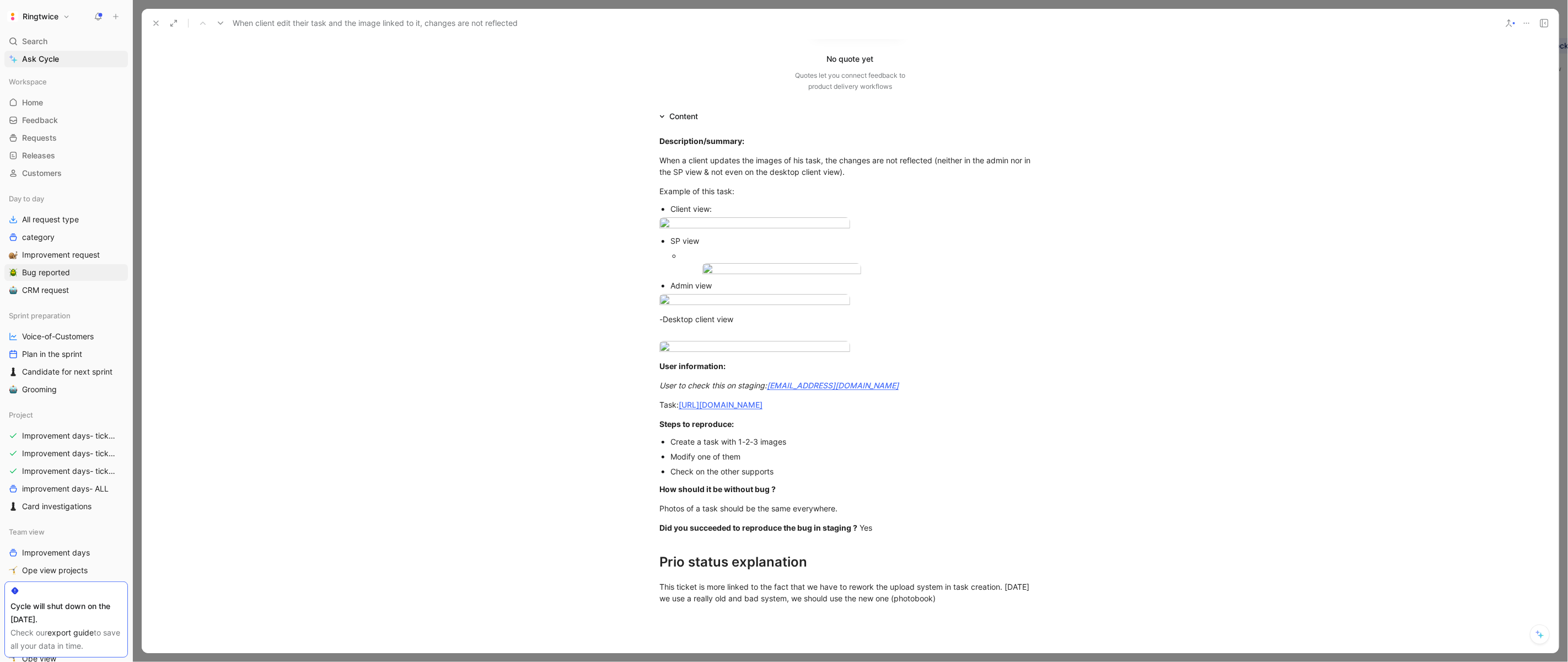
click at [150, 18] on button at bounding box center [156, 23] width 15 height 16
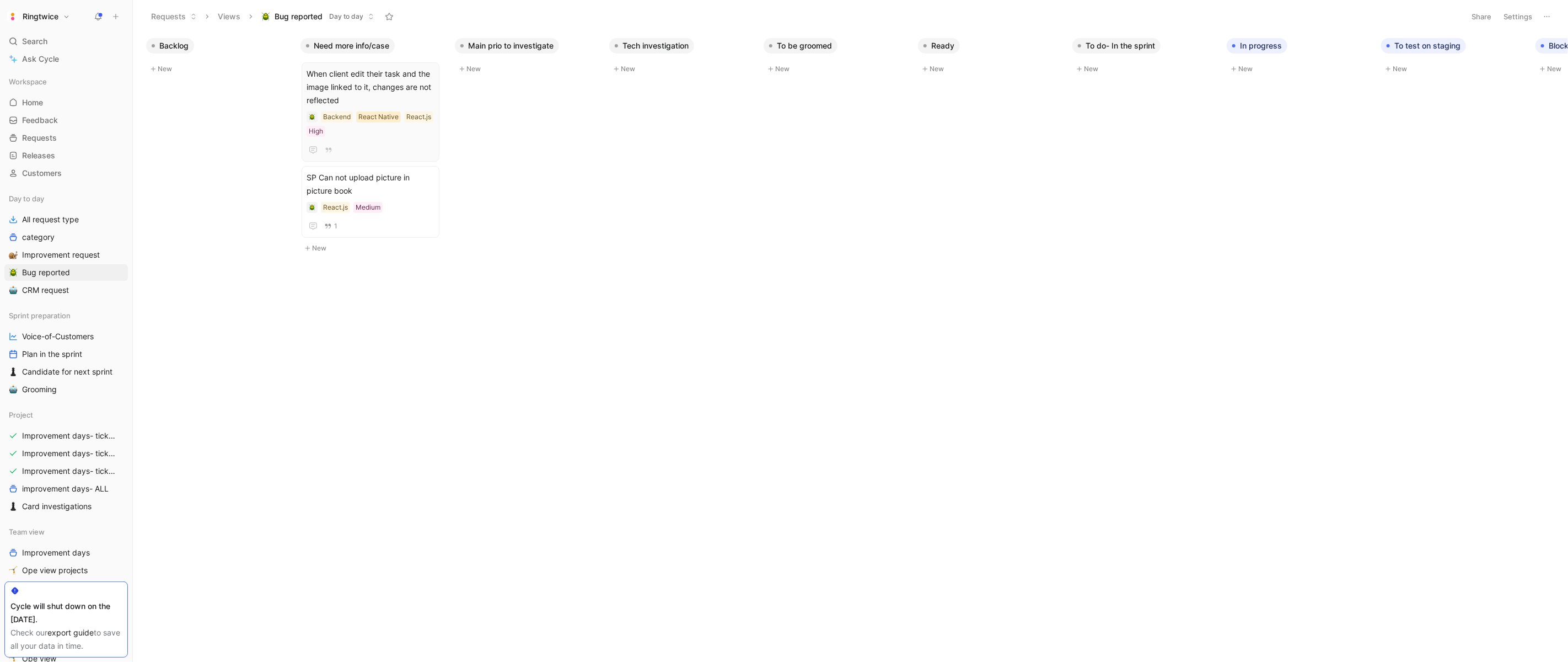
scroll to position [0, 177]
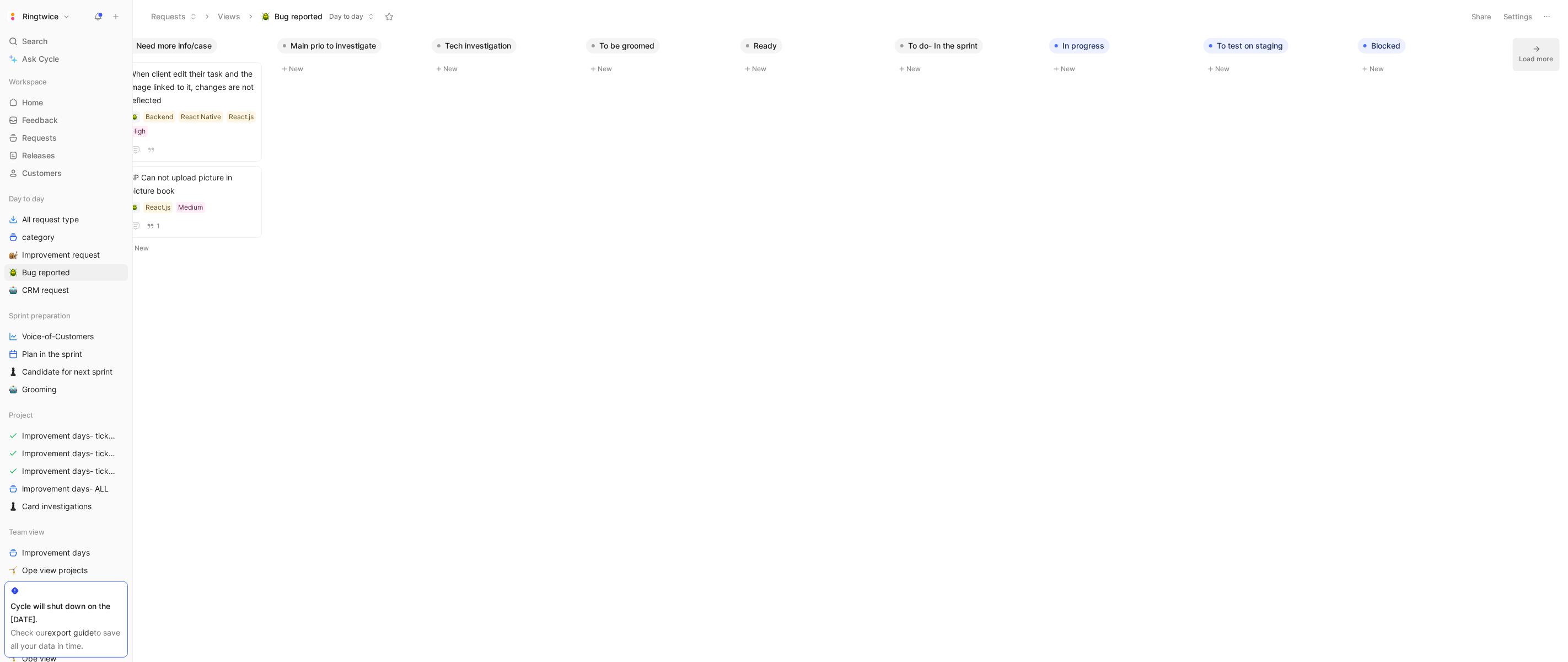
click at [1524, 57] on div "Load more" at bounding box center [1536, 59] width 34 height 11
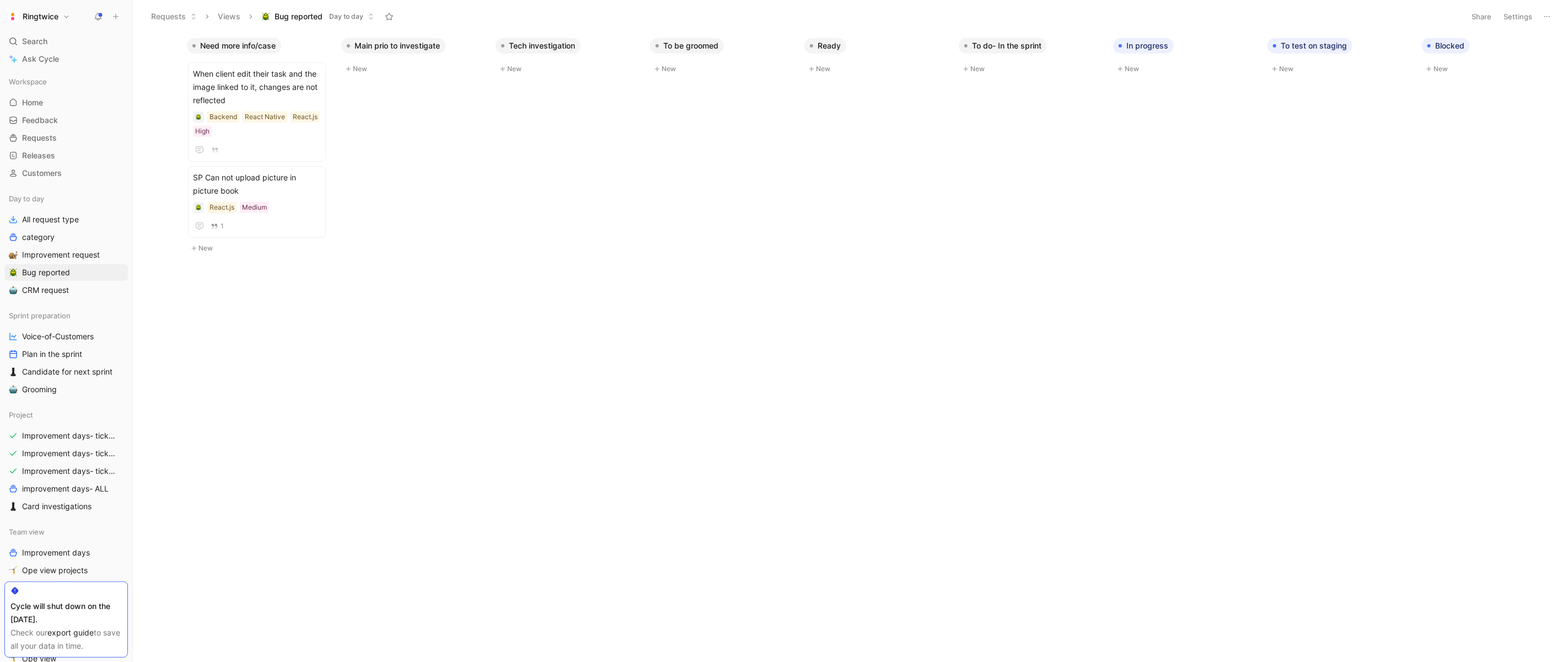
scroll to position [0, 107]
click at [71, 251] on span "Improvement request" at bounding box center [61, 255] width 77 height 11
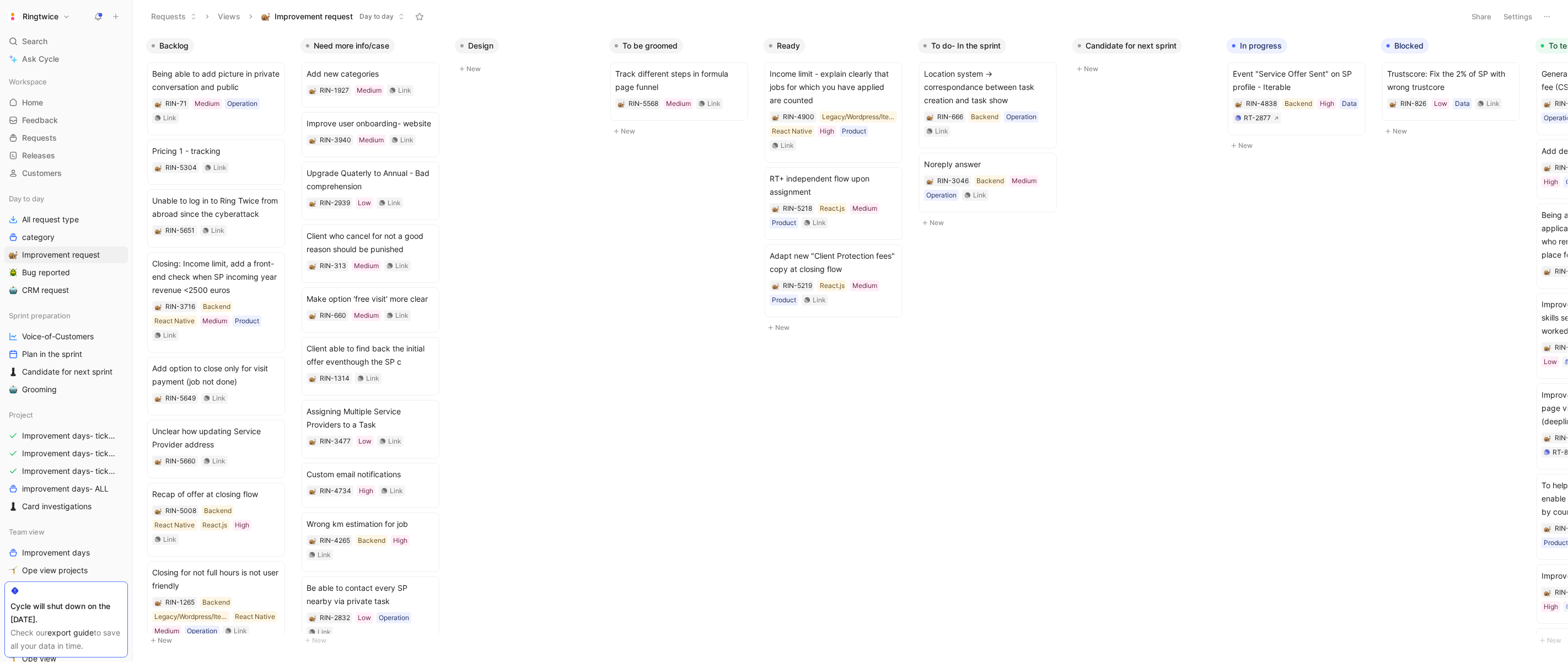
click at [1513, 11] on button "Settings" at bounding box center [1517, 16] width 38 height 16
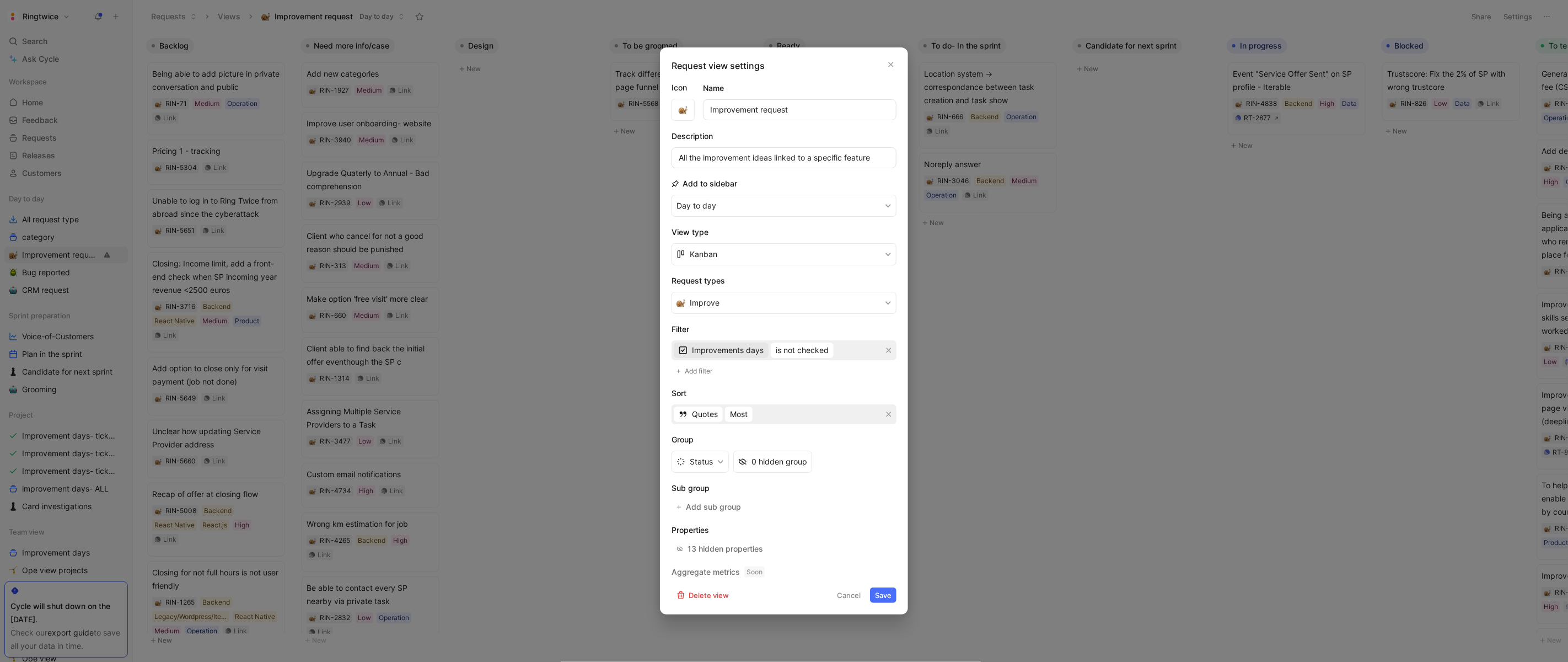
click at [750, 351] on span "Improvements days" at bounding box center [728, 351] width 71 height 13
click at [709, 367] on span "Add filter" at bounding box center [699, 371] width 29 height 11
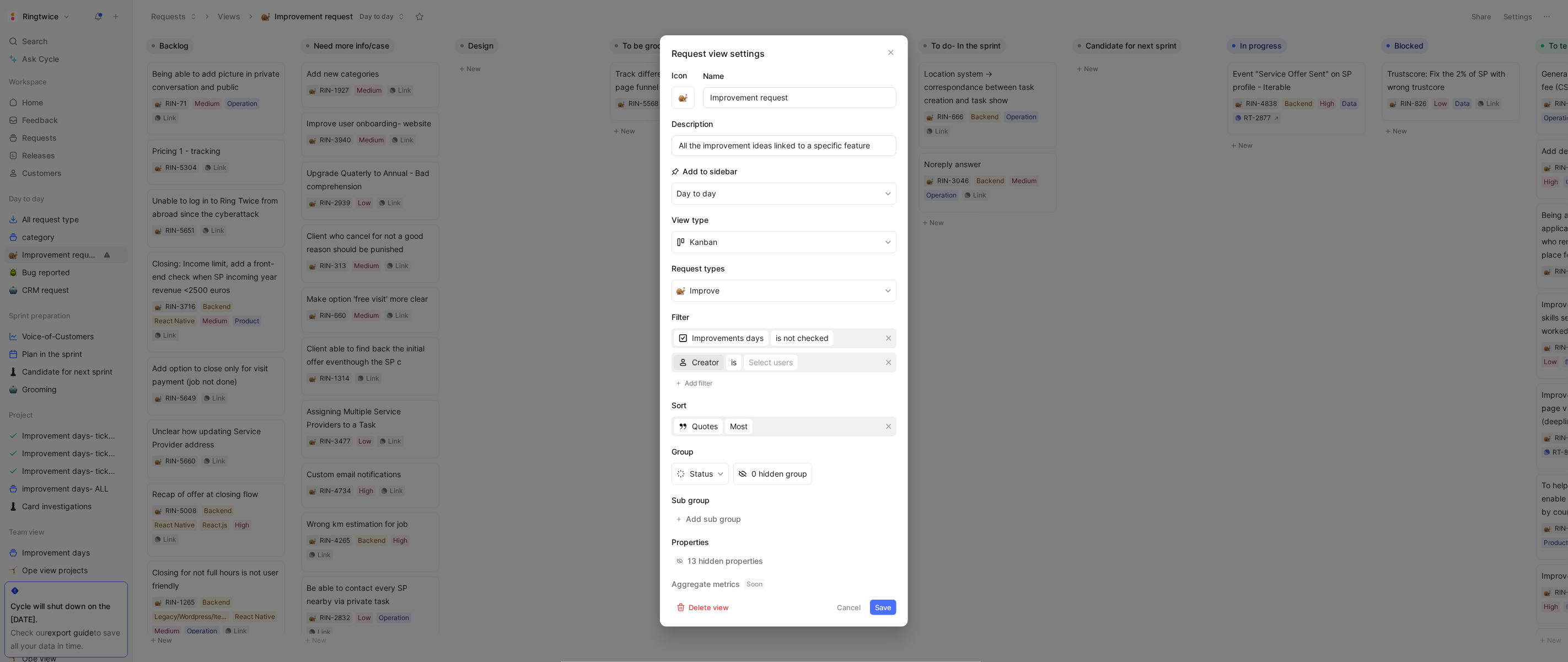
click at [699, 361] on span "Creator" at bounding box center [705, 363] width 27 height 13
click at [722, 547] on span "Tech Stack" at bounding box center [712, 549] width 41 height 9
click at [778, 366] on div "Select values" at bounding box center [786, 363] width 48 height 13
type input "re"
click at [891, 461] on div at bounding box center [898, 462] width 15 height 10
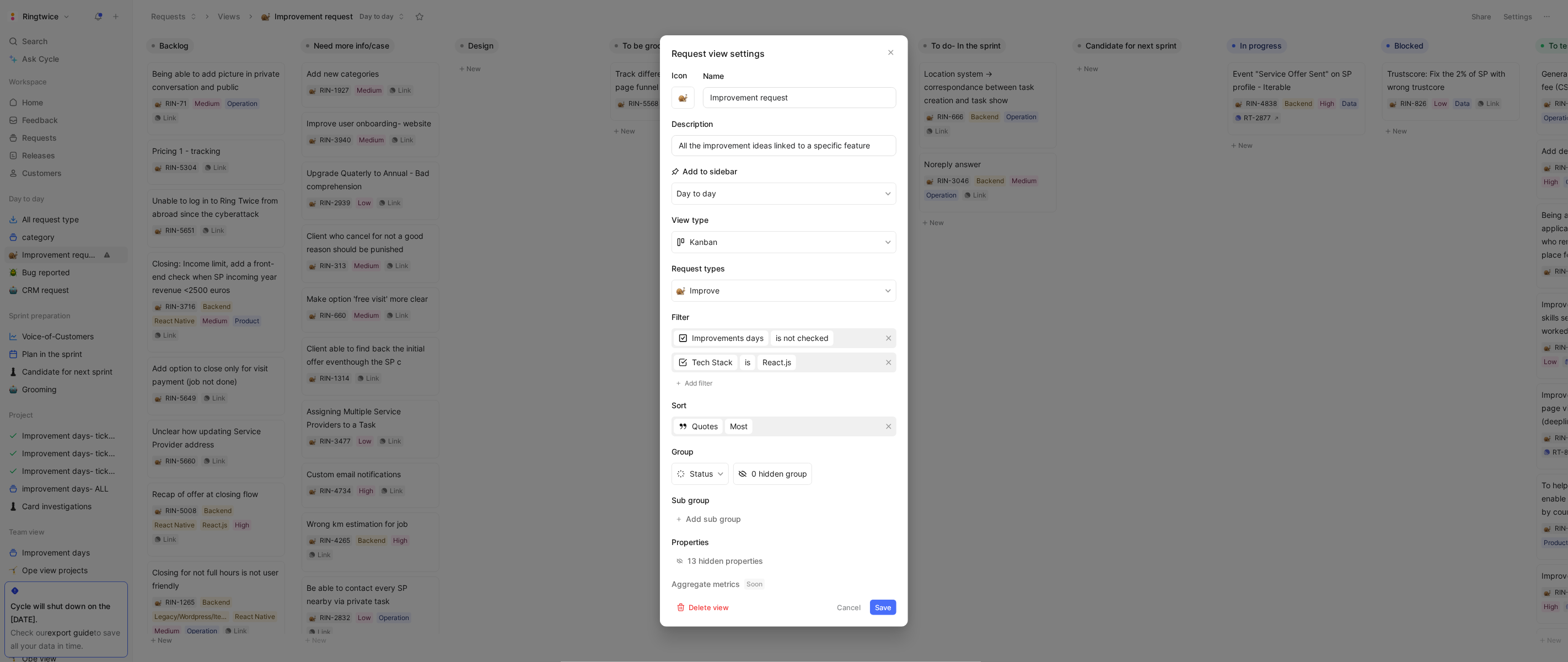
click at [887, 608] on button "Save" at bounding box center [883, 607] width 26 height 16
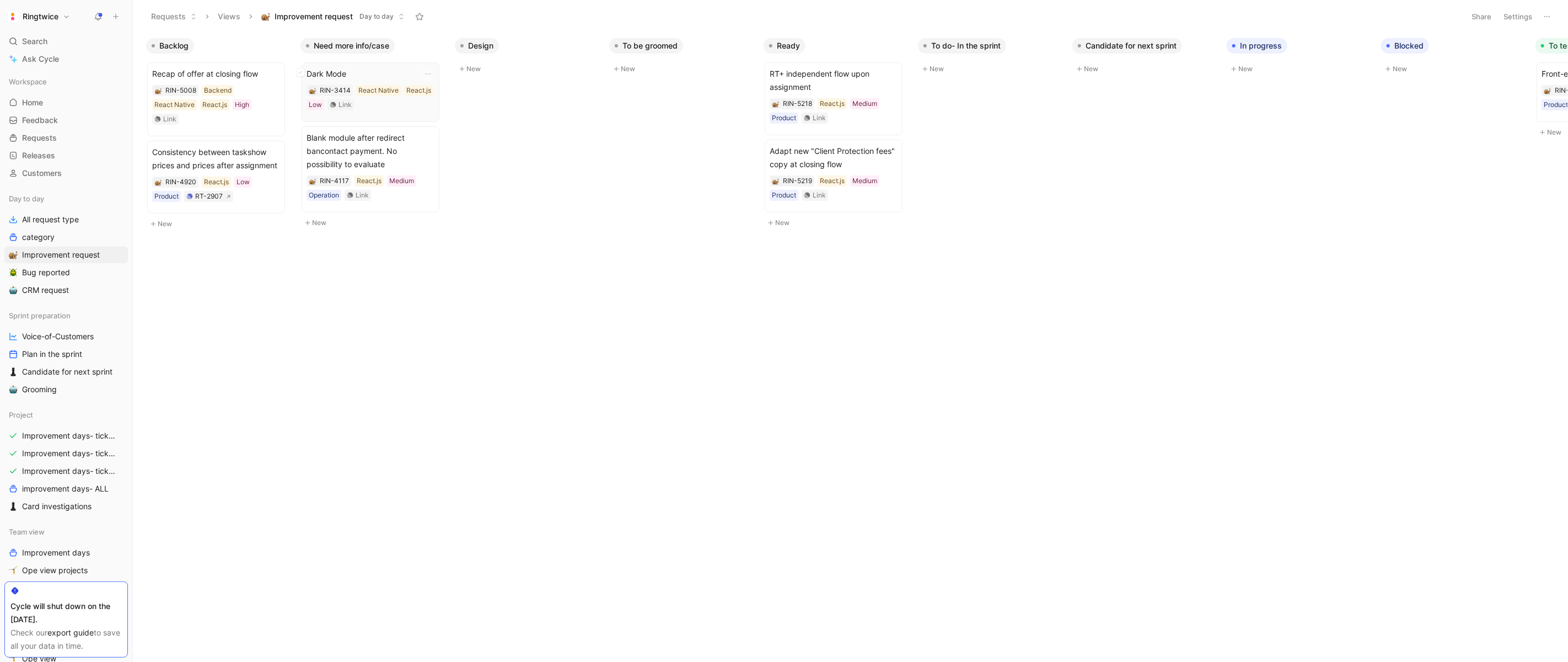
click at [360, 71] on span "Dark Mode" at bounding box center [371, 74] width 128 height 13
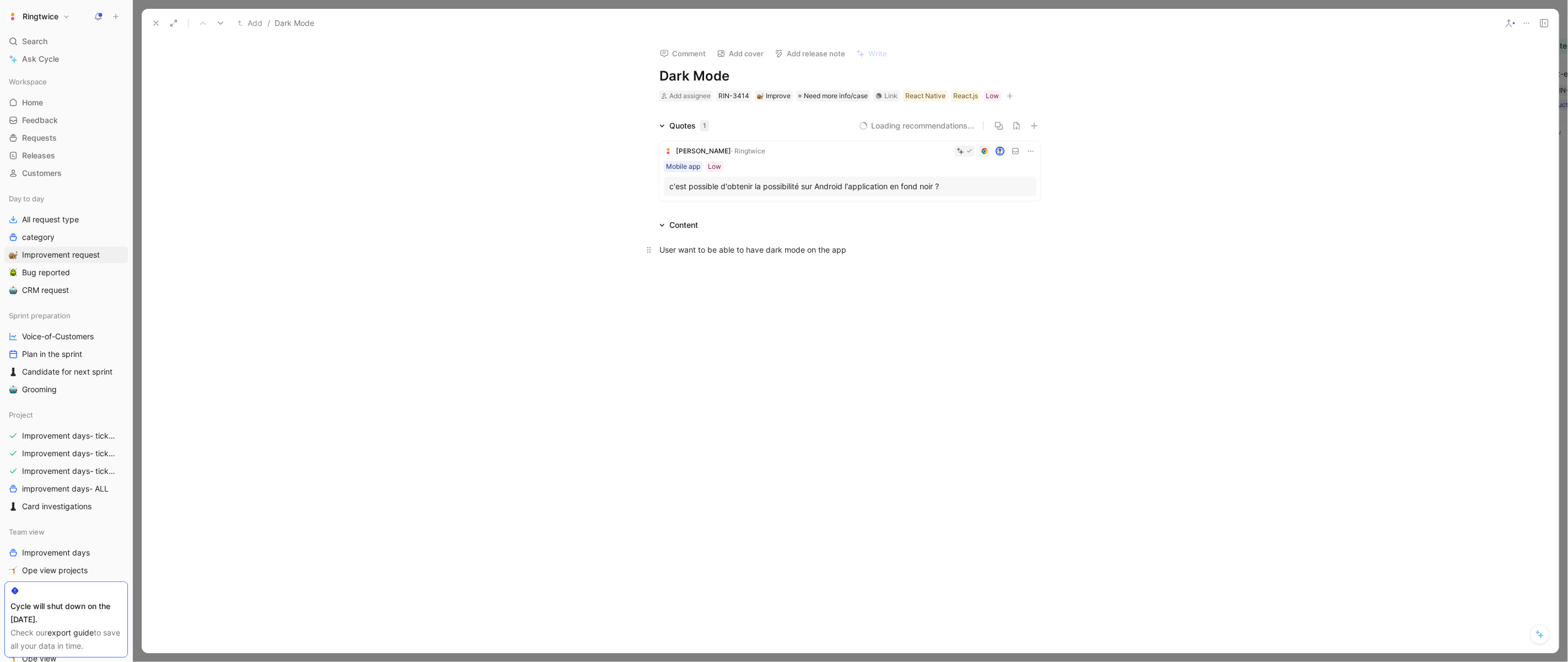
click at [733, 257] on p "User want to be able to have dark mode on the app" at bounding box center [850, 249] width 423 height 18
click at [631, 238] on button "button" at bounding box center [629, 231] width 17 height 18
click at [598, 279] on div "@Elena" at bounding box center [606, 278] width 26 height 13
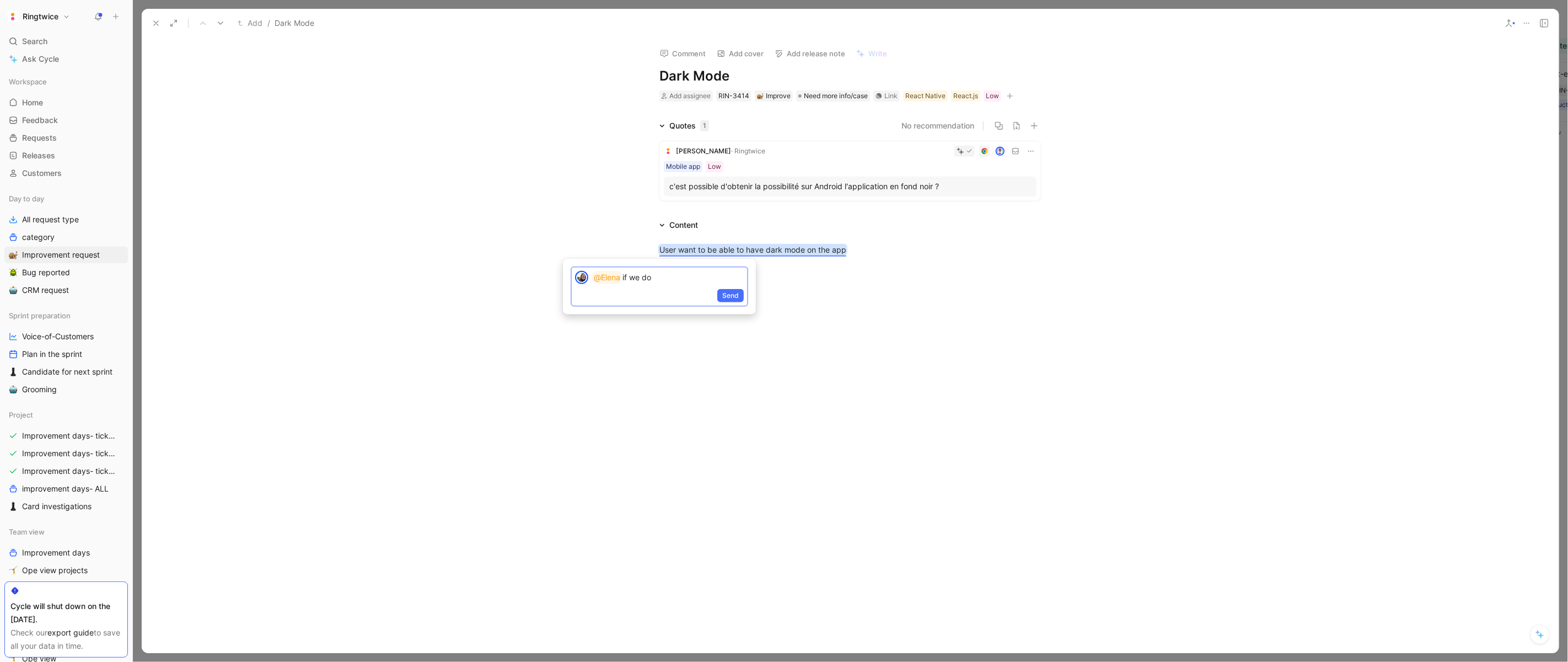
click at [590, 285] on div at bounding box center [582, 277] width 20 height 20
click at [658, 280] on p "@Elena if we do" at bounding box center [668, 278] width 152 height 13
click at [156, 21] on icon at bounding box center [156, 23] width 9 height 9
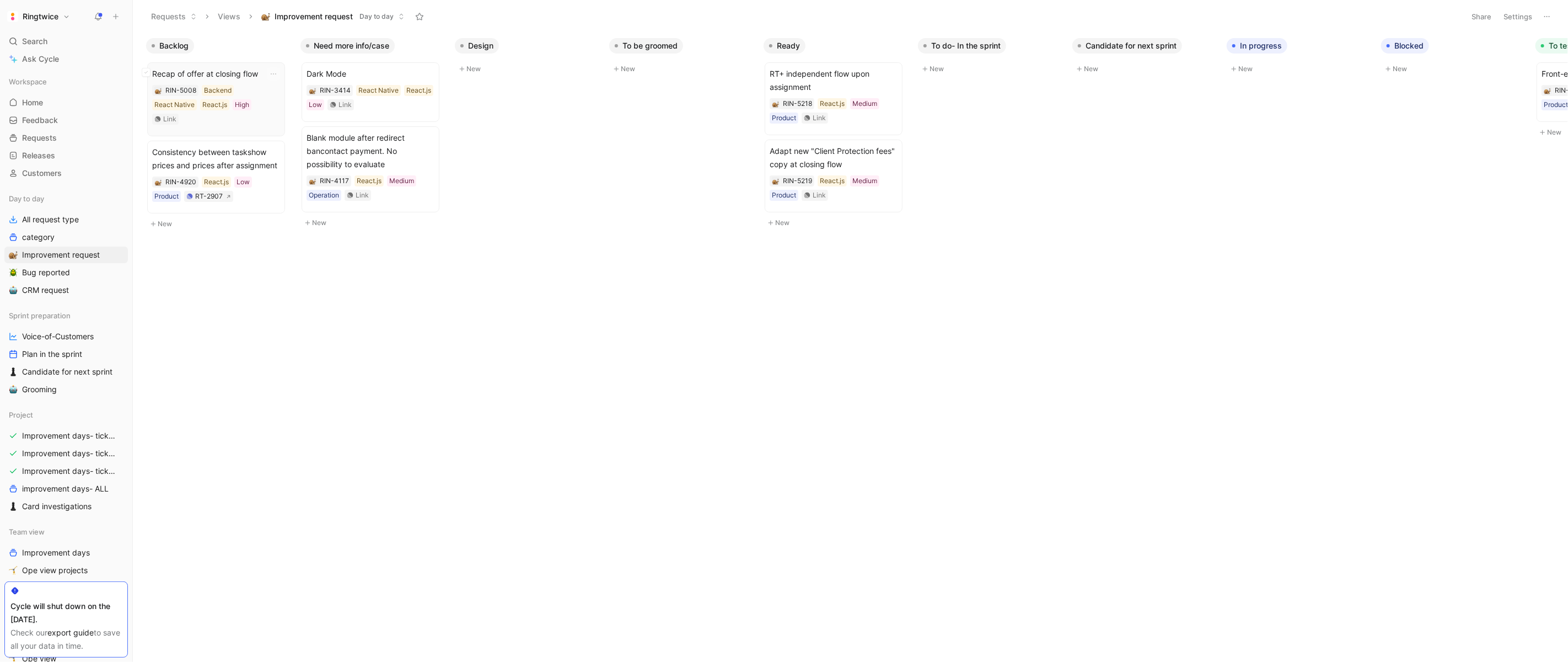
click at [238, 73] on span "Recap of offer at closing flow" at bounding box center [216, 74] width 128 height 13
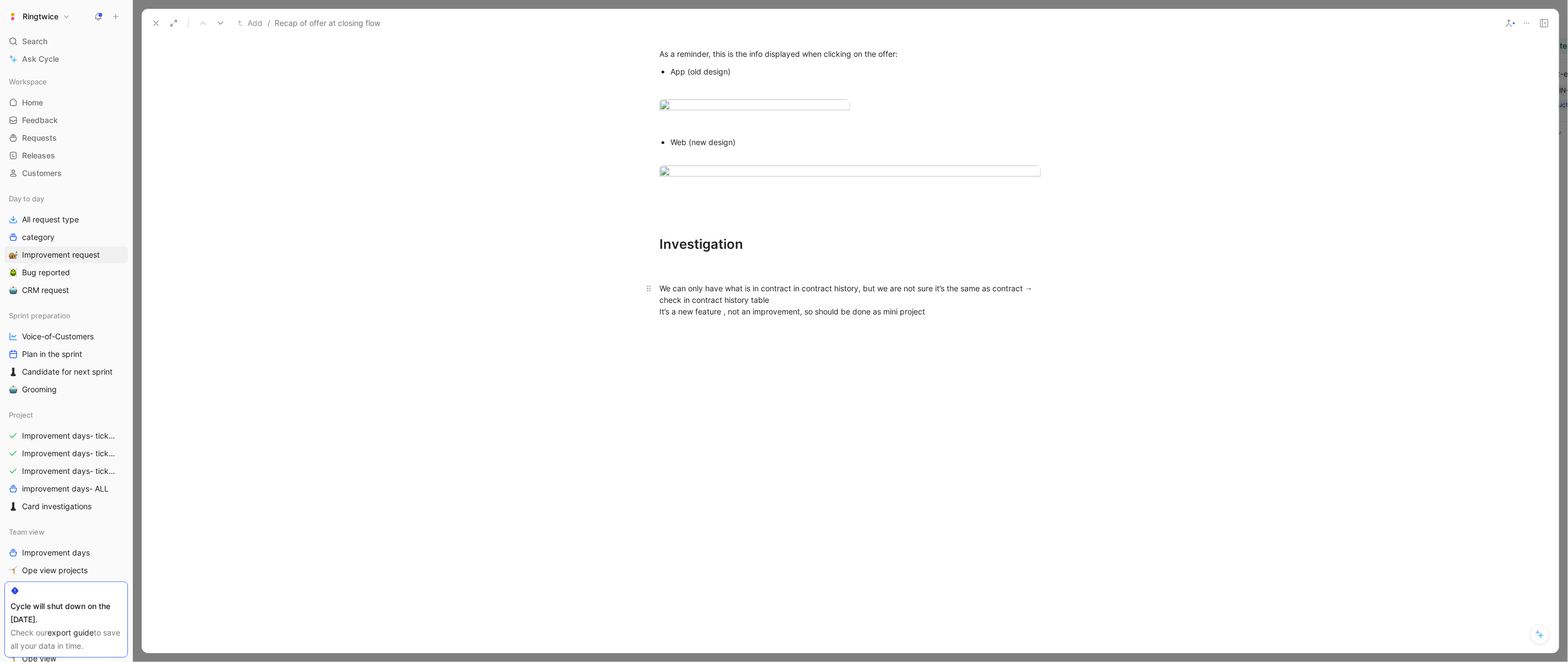
scroll to position [1493, 0]
drag, startPoint x: 959, startPoint y: 433, endPoint x: 734, endPoint y: 390, distance: 229.1
click at [734, 349] on div "# What is the problem you're willing to fix with the improvement? In the curren…" at bounding box center [850, 63] width 1417 height 570
click at [1544, 26] on use at bounding box center [1544, 23] width 7 height 7
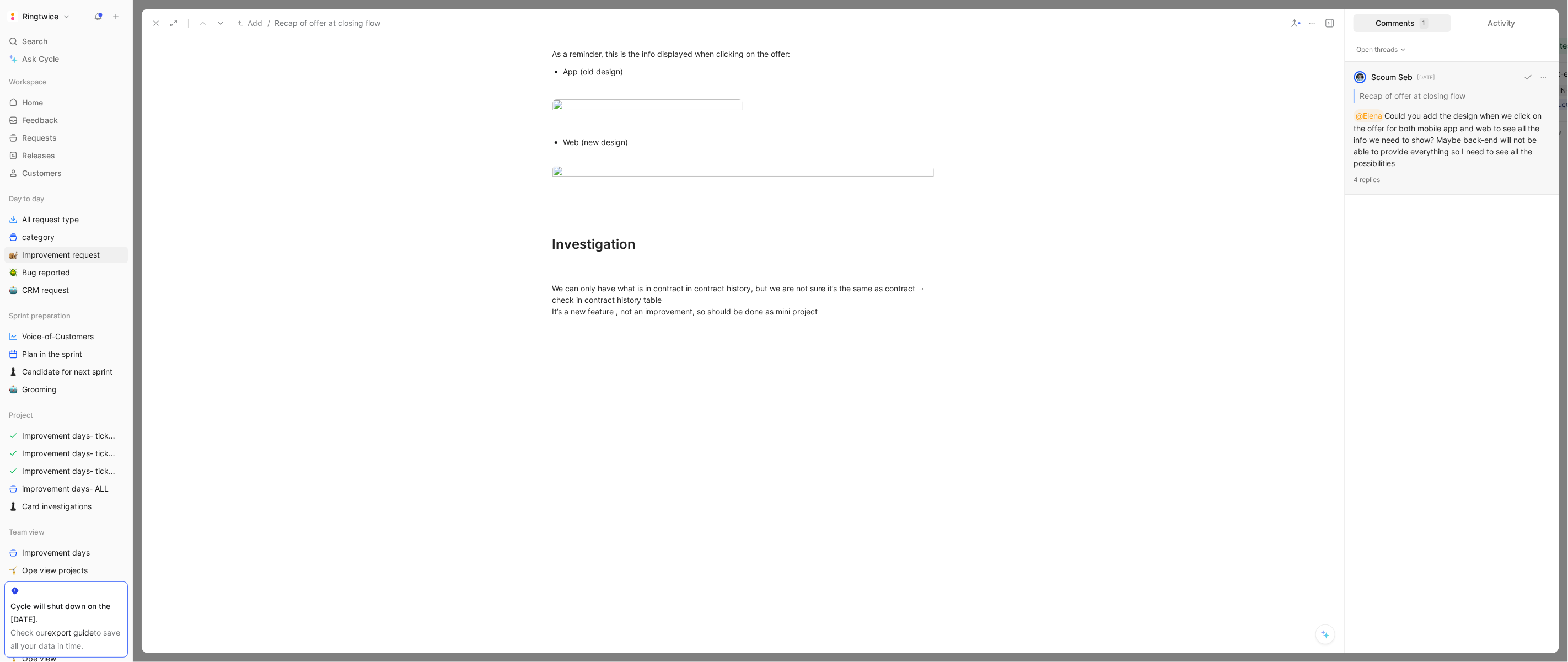
click at [1414, 148] on div "Scoum Seb 20 days ago Recap of offer at closing flow @Elena Could you add the d…" at bounding box center [1452, 128] width 214 height 133
drag, startPoint x: 834, startPoint y: 565, endPoint x: 608, endPoint y: 516, distance: 231.3
click at [608, 349] on div "# What is the problem you're willing to fix with the improvement? In the curren…" at bounding box center [743, 63] width 1203 height 570
click at [566, 255] on icon "button" at bounding box center [562, 251] width 9 height 9
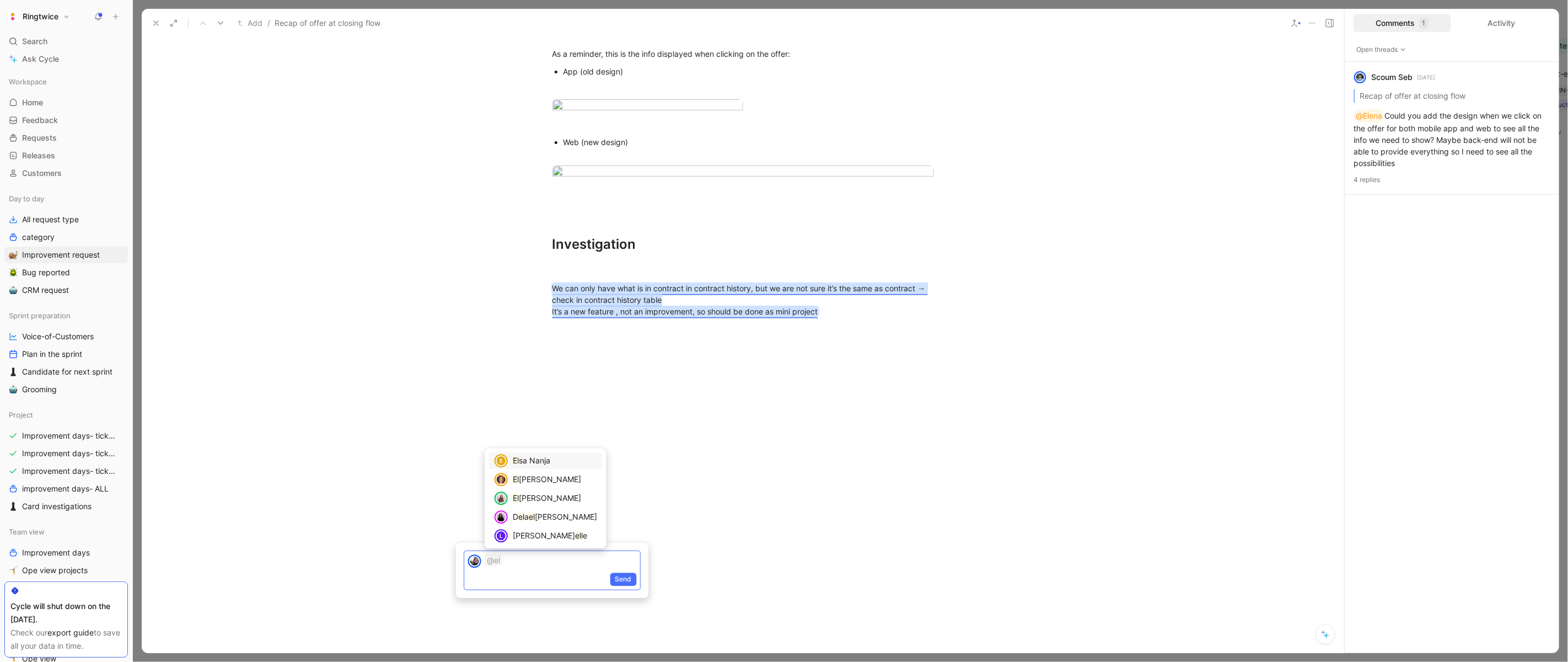
click at [580, 530] on div "E El sa Nanja El ena Lietard El isabeth Zafiris D el a el Rezk L Laurane Bind e…" at bounding box center [545, 498] width 122 height 100
click at [623, 579] on span "Send" at bounding box center [623, 579] width 17 height 11
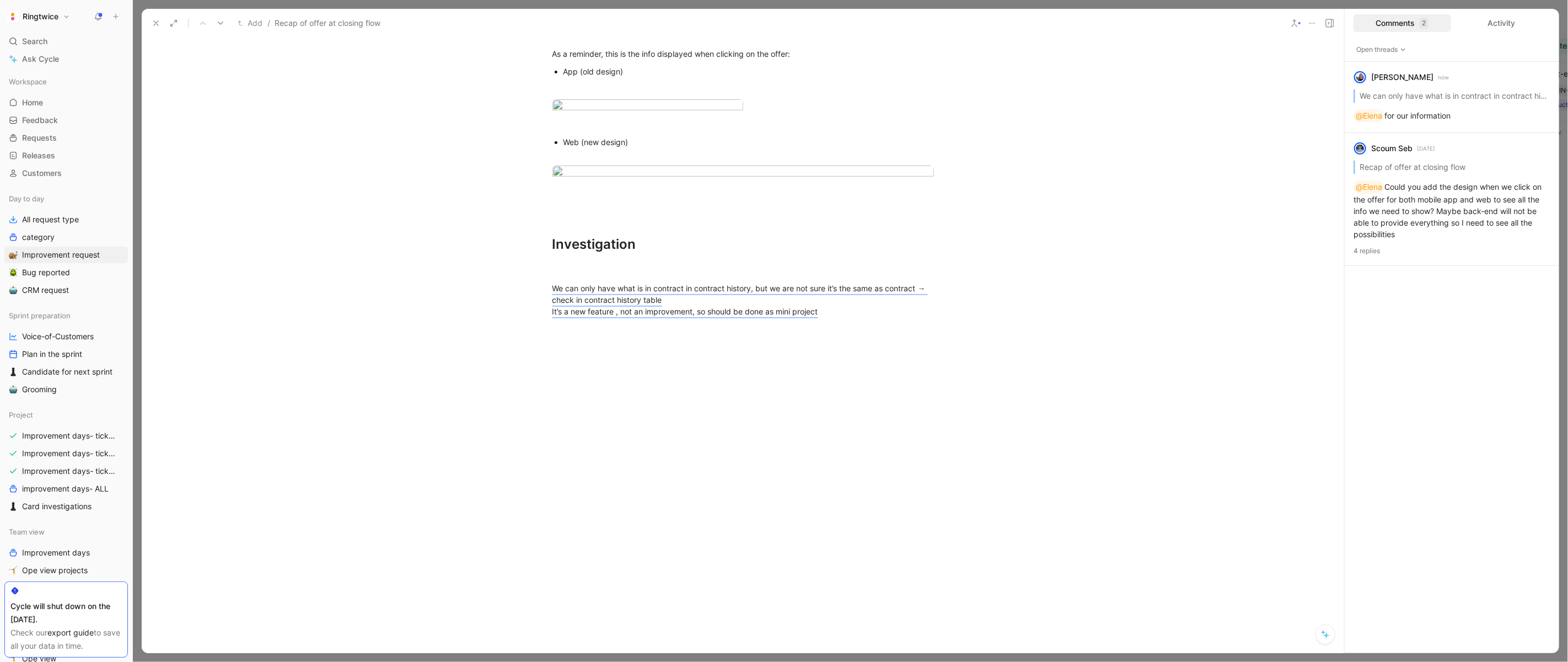
click at [155, 23] on icon at bounding box center [156, 23] width 9 height 9
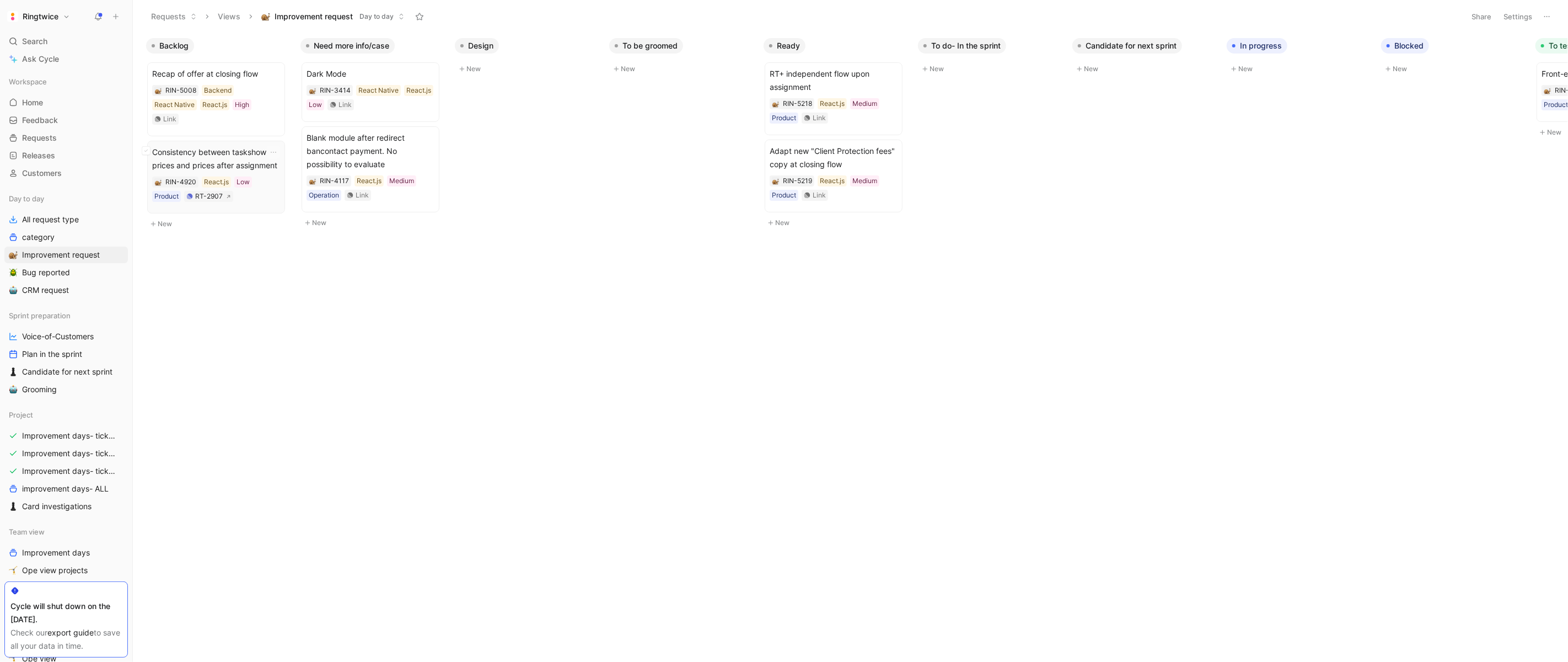
click at [247, 146] on span "Consistency between taskshow prices and prices after assignment" at bounding box center [216, 158] width 128 height 26
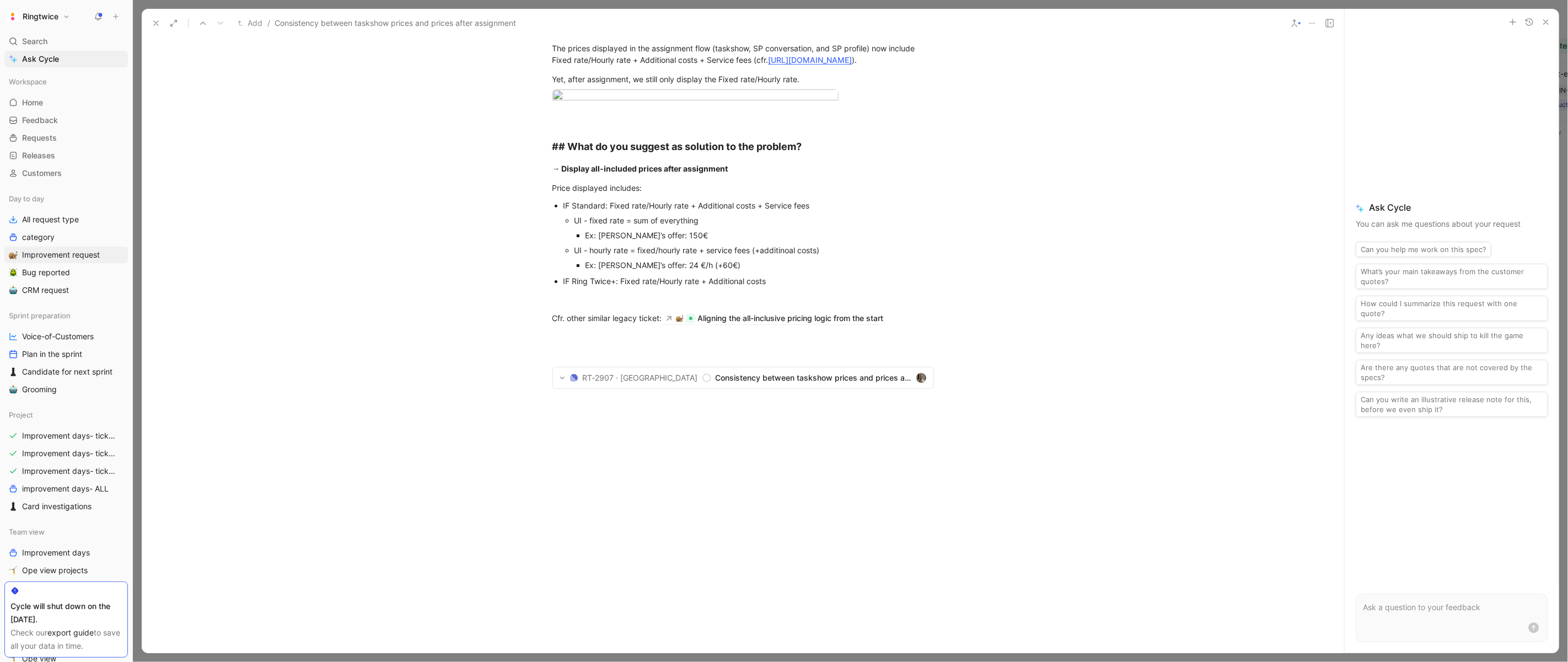
scroll to position [406, 0]
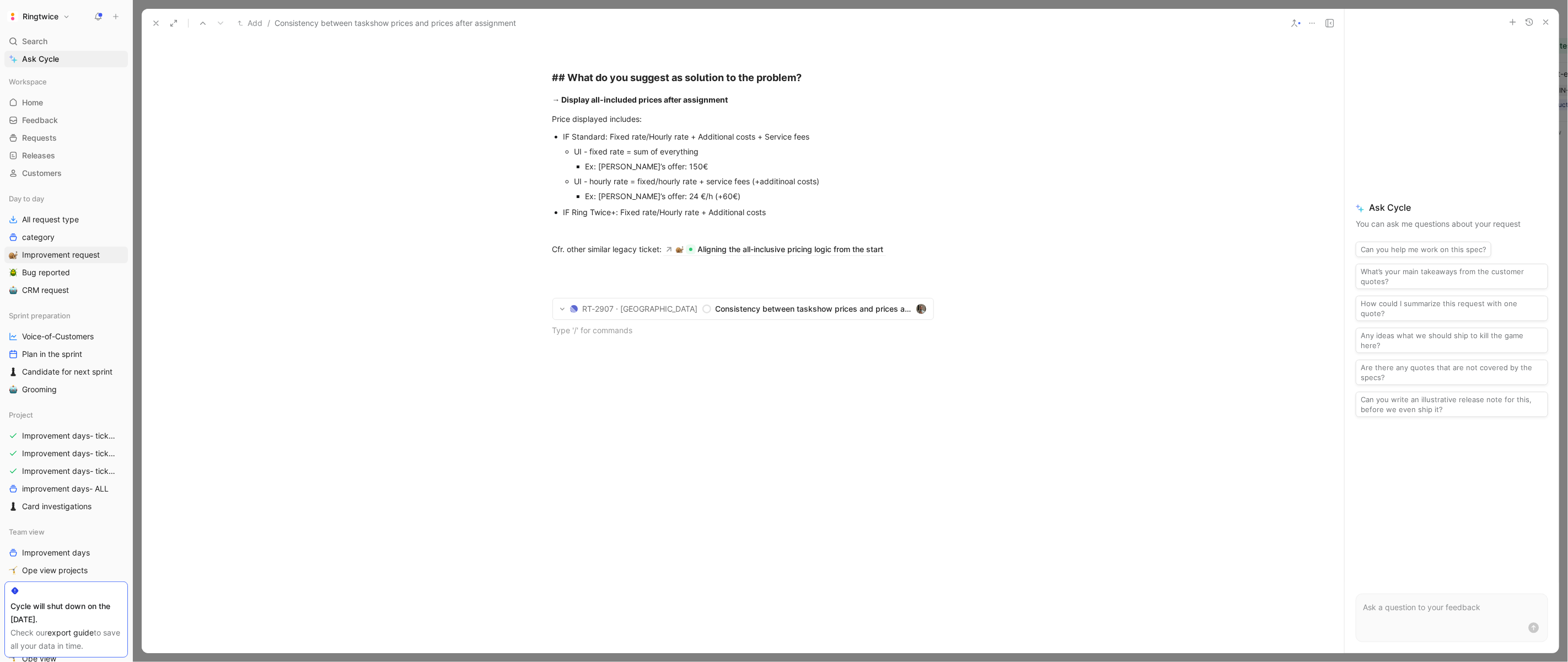
click at [577, 349] on div "# What is the problem you're willing to fix with the improvement? The prices di…" at bounding box center [743, 142] width 1203 height 412
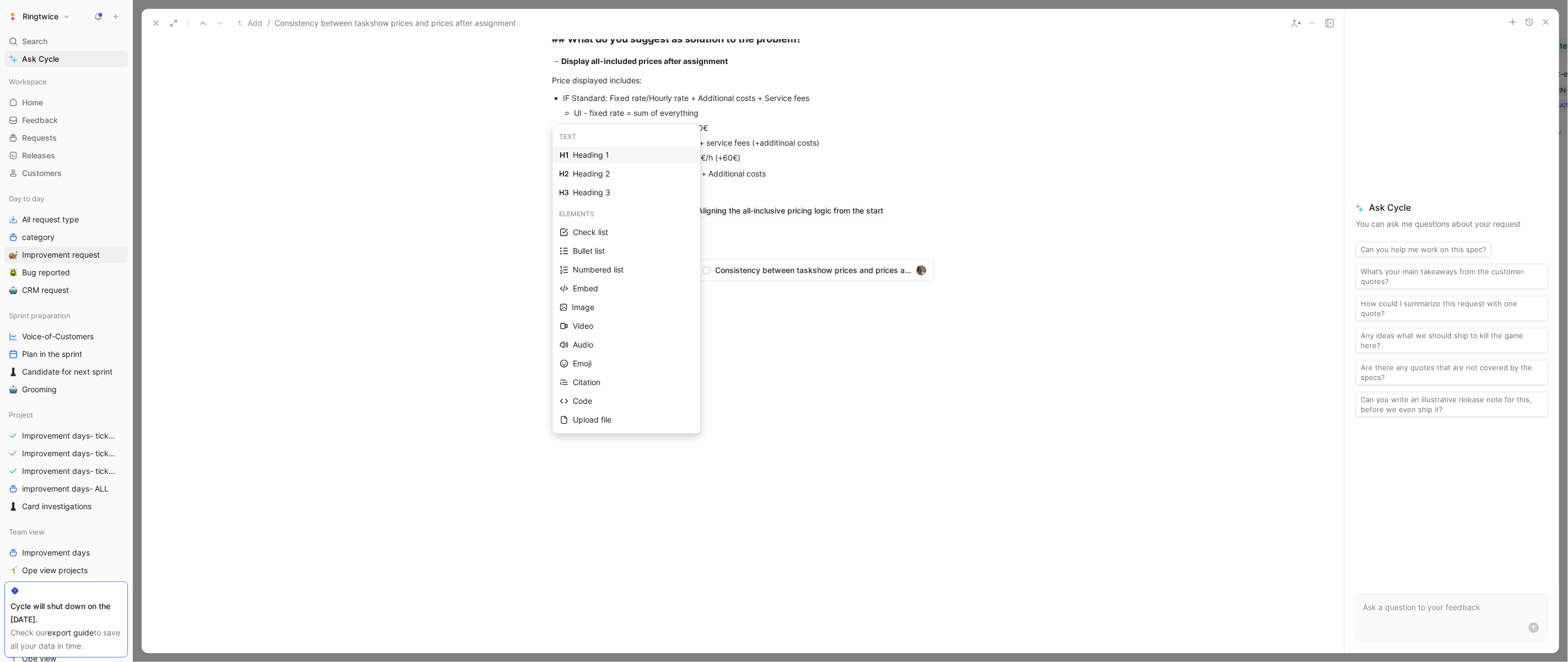
click at [596, 153] on div "Heading 1" at bounding box center [633, 155] width 120 height 13
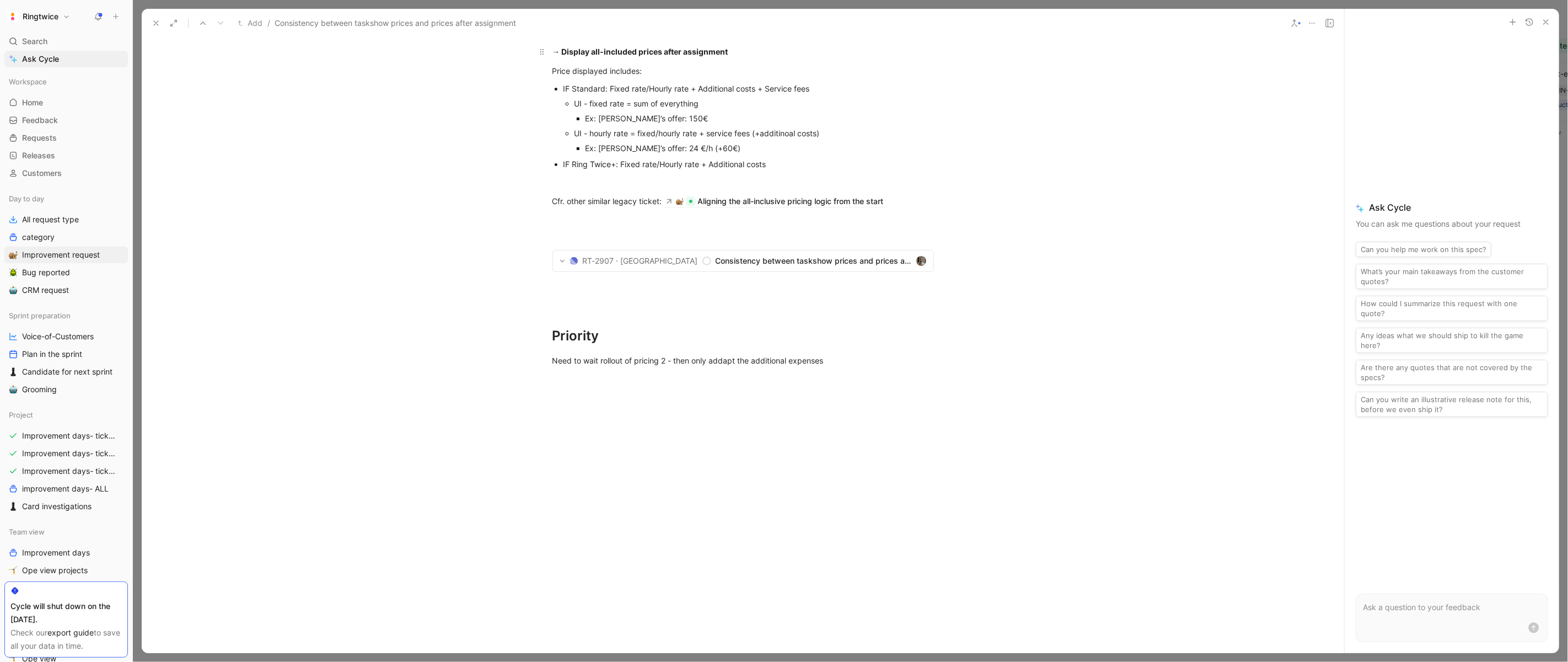
scroll to position [0, 0]
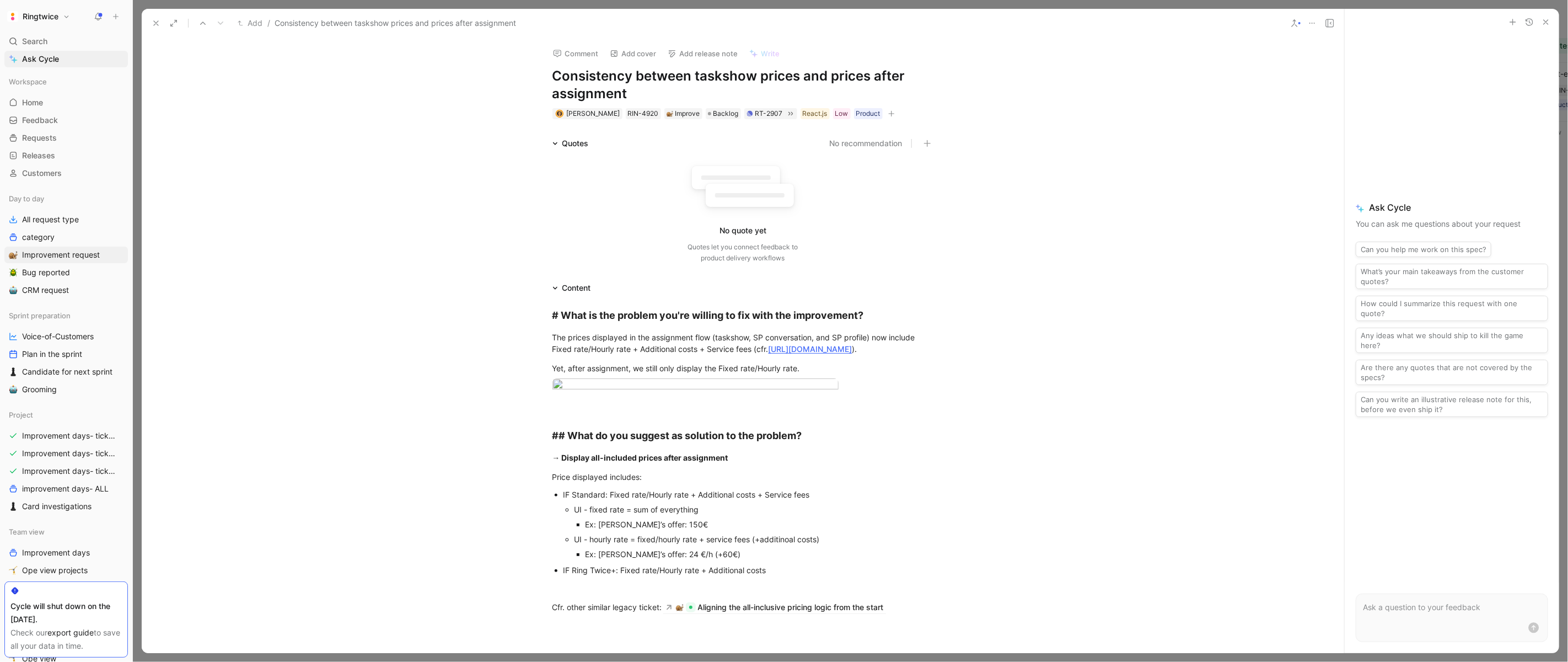
click at [153, 23] on icon at bounding box center [156, 23] width 9 height 9
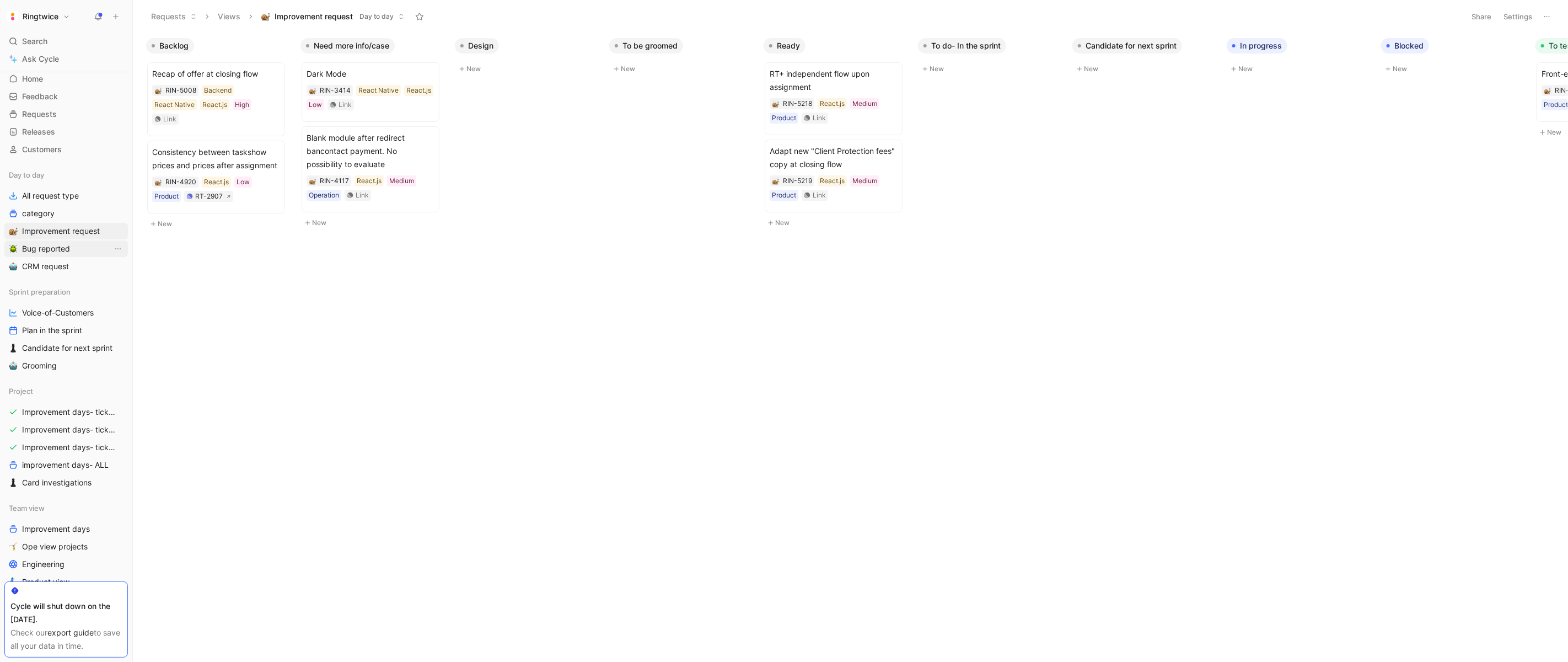
scroll to position [23, 0]
click at [46, 195] on span "All request type" at bounding box center [51, 196] width 57 height 11
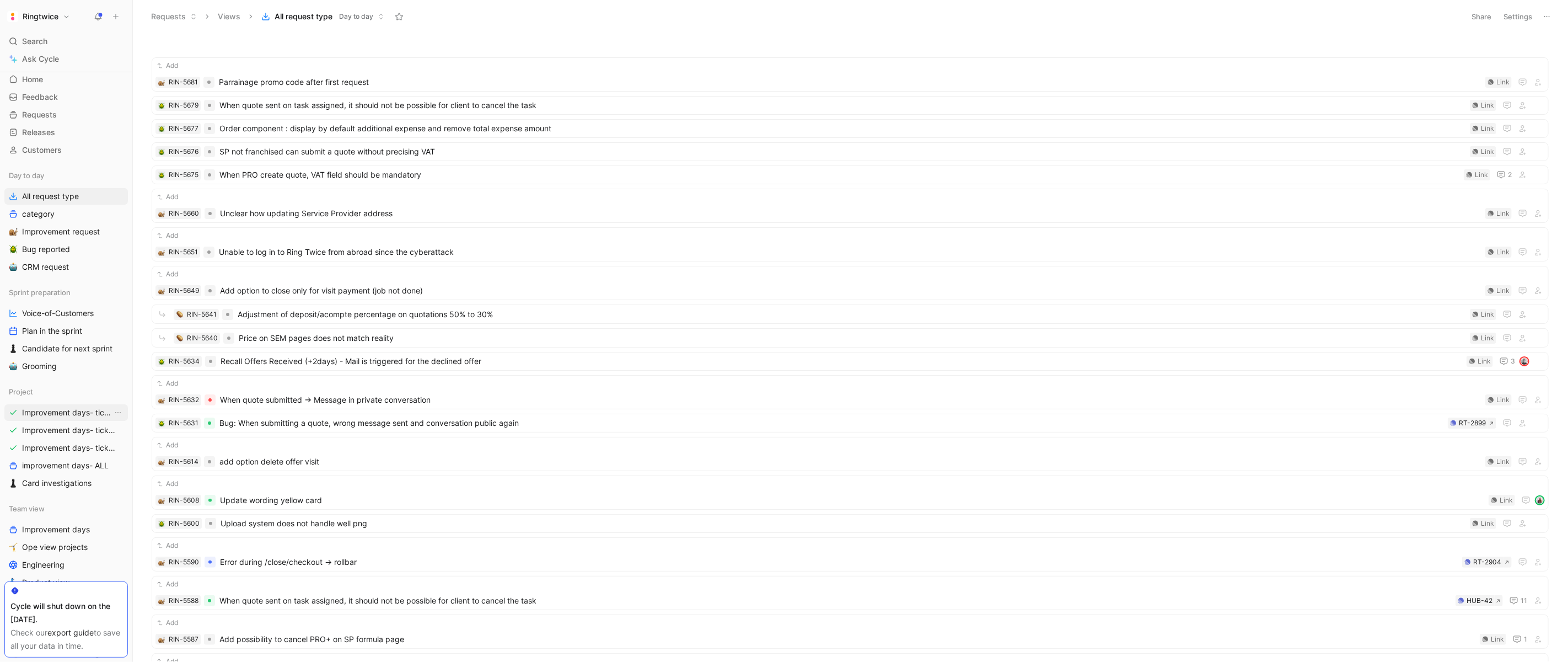
click at [73, 414] on span "Improvement days- tickets ready- React" at bounding box center [67, 413] width 90 height 11
